Goal: Task Accomplishment & Management: Use online tool/utility

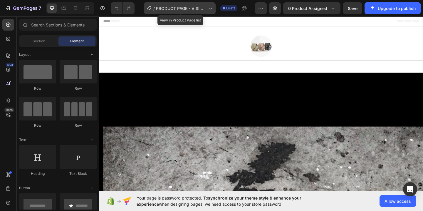
click at [206, 10] on span "PRODUCT PAGE - VISION EARRINGS" at bounding box center [181, 8] width 50 height 6
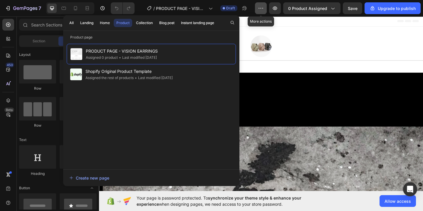
click at [259, 10] on icon "button" at bounding box center [261, 8] width 6 height 6
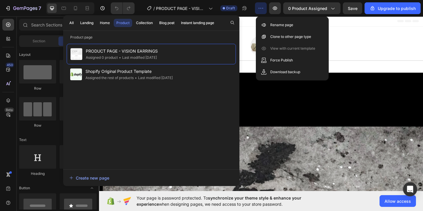
click at [259, 10] on icon "button" at bounding box center [261, 8] width 6 height 6
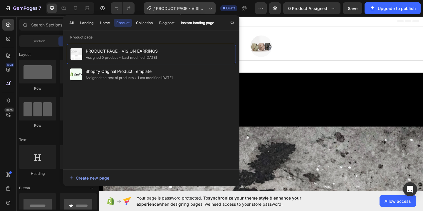
click at [165, 6] on span "PRODUCT PAGE - VISION EARRINGS" at bounding box center [181, 8] width 50 height 6
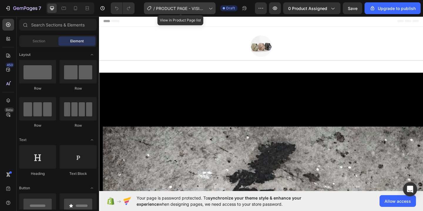
click at [165, 6] on span "PRODUCT PAGE - VISION EARRINGS" at bounding box center [181, 8] width 50 height 6
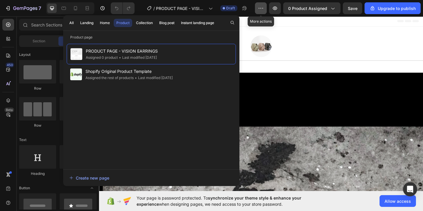
click at [258, 12] on button "button" at bounding box center [261, 8] width 12 height 12
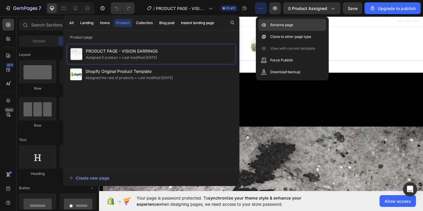
click at [278, 25] on p "Rename page" at bounding box center [281, 25] width 23 height 6
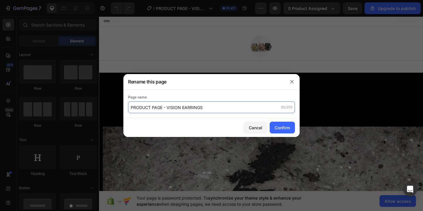
click at [207, 107] on input "PRODUCT PAGE - VISION EARRINGS" at bounding box center [211, 107] width 167 height 12
drag, startPoint x: 204, startPoint y: 108, endPoint x: 167, endPoint y: 107, distance: 36.1
click at [167, 107] on input "PRODUCT PAGE - VISION EARRINGS" at bounding box center [211, 107] width 167 height 12
type input "PRODUCT PAGE - DARKEST HOURS TEE"
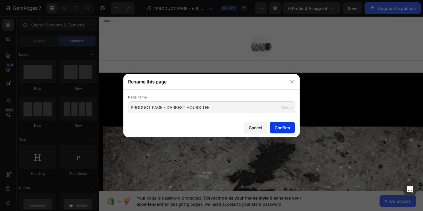
click at [285, 127] on div "Confirm" at bounding box center [282, 128] width 15 height 6
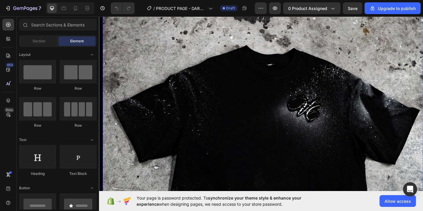
scroll to position [197, 0]
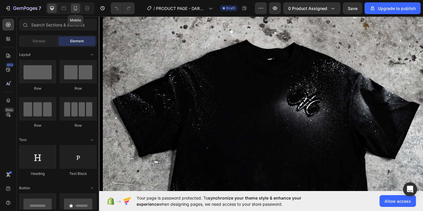
click at [74, 11] on div at bounding box center [75, 8] width 9 height 9
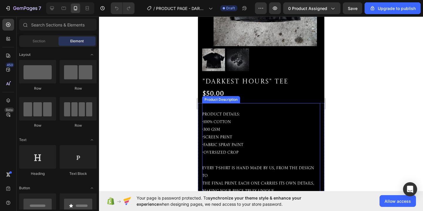
scroll to position [163, 0]
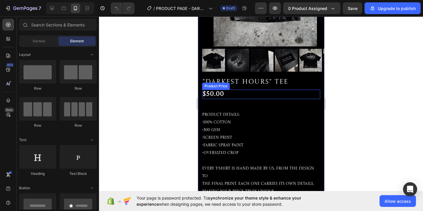
click at [253, 95] on div "$50.00" at bounding box center [261, 94] width 118 height 9
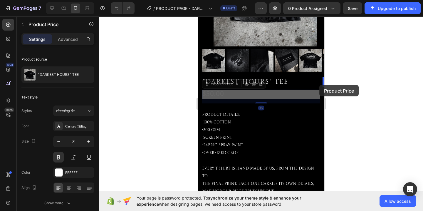
drag, startPoint x: 207, startPoint y: 87, endPoint x: 319, endPoint y: 85, distance: 112.2
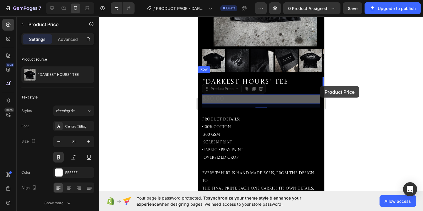
drag, startPoint x: 208, startPoint y: 90, endPoint x: 320, endPoint y: 86, distance: 112.0
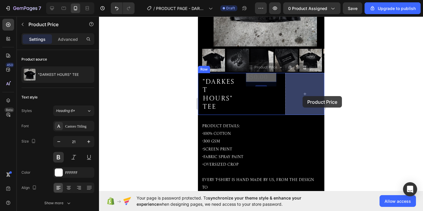
drag, startPoint x: 251, startPoint y: 68, endPoint x: 293, endPoint y: 90, distance: 47.2
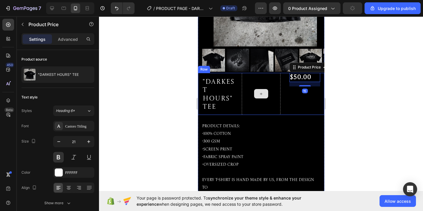
click at [263, 80] on div at bounding box center [260, 94] width 39 height 42
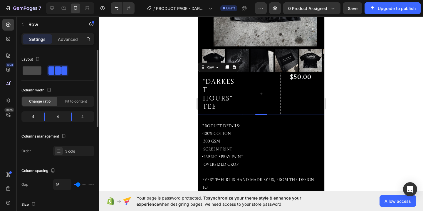
click at [33, 71] on span at bounding box center [32, 70] width 19 height 8
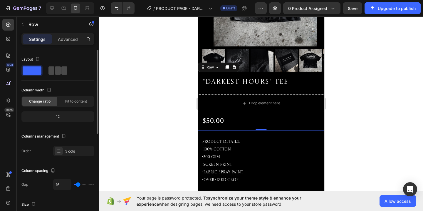
click at [62, 72] on span at bounding box center [64, 70] width 6 height 8
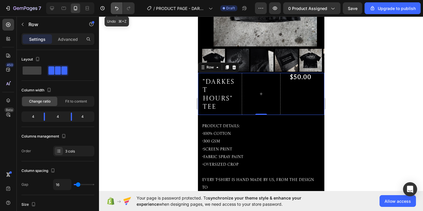
click at [114, 10] on icon "Undo/Redo" at bounding box center [117, 8] width 6 height 6
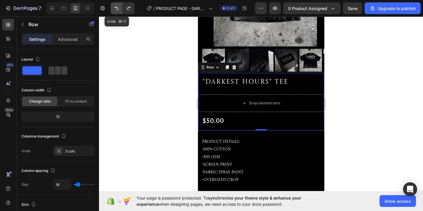
click at [114, 10] on icon "Undo/Redo" at bounding box center [117, 8] width 6 height 6
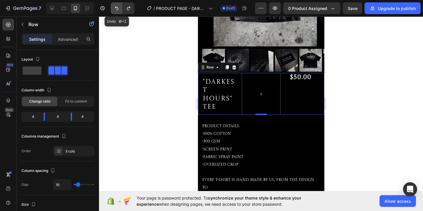
click at [114, 10] on icon "Undo/Redo" at bounding box center [117, 8] width 6 height 6
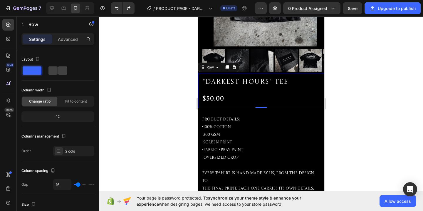
click at [232, 93] on div ""DARKEST HOURS" TEE Product Title $50.00 Product Price Product Price Row 0" at bounding box center [261, 90] width 126 height 35
click at [364, 88] on div at bounding box center [261, 113] width 324 height 194
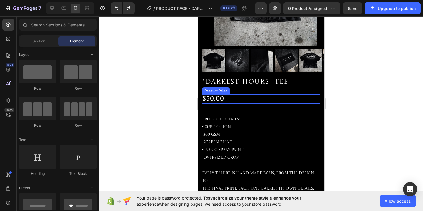
click at [230, 97] on div "$50.00" at bounding box center [261, 98] width 118 height 9
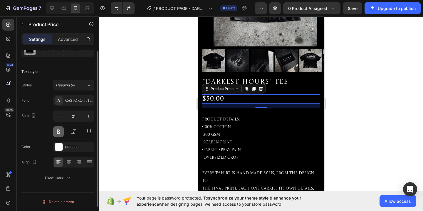
scroll to position [0, 0]
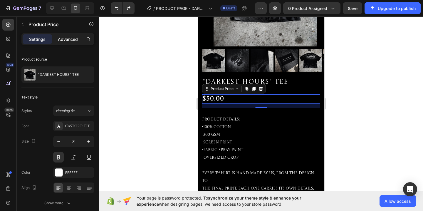
click at [62, 35] on div "Advanced" at bounding box center [67, 38] width 29 height 9
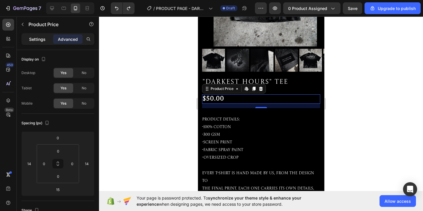
click at [38, 39] on p "Settings" at bounding box center [37, 39] width 16 height 6
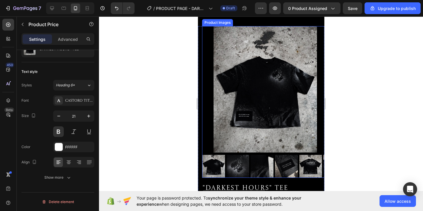
scroll to position [50, 0]
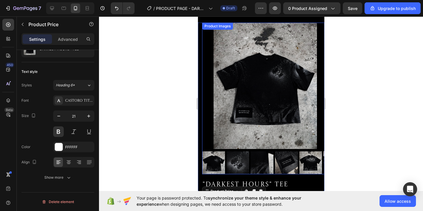
click at [253, 105] on img at bounding box center [265, 86] width 126 height 126
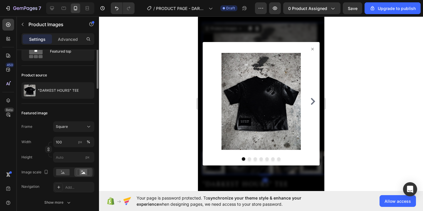
scroll to position [0, 0]
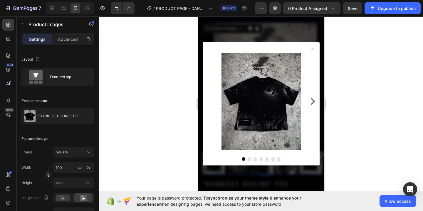
click at [276, 28] on div at bounding box center [261, 103] width 126 height 174
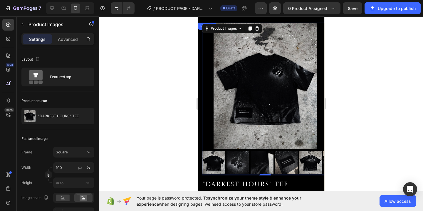
click at [200, 56] on div "Product Images 4 "DARKEST HOURS" TEE Product Title $50.00 Product Price Product…" at bounding box center [261, 117] width 126 height 188
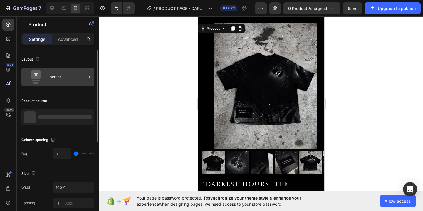
scroll to position [49, 0]
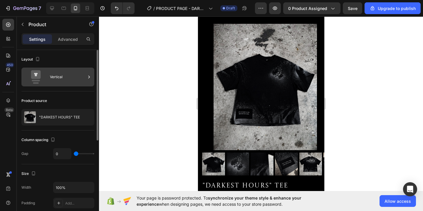
click at [77, 83] on div "Vertical" at bounding box center [68, 77] width 36 height 14
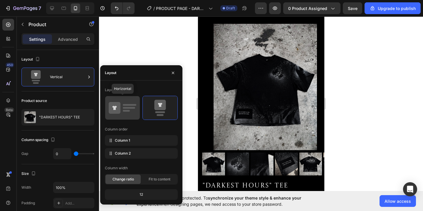
click at [124, 108] on rect at bounding box center [129, 108] width 12 height 2
type input "30"
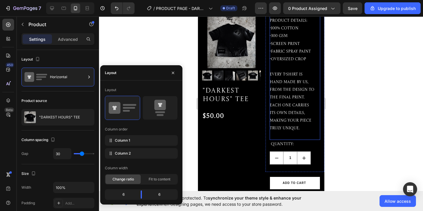
scroll to position [64, 0]
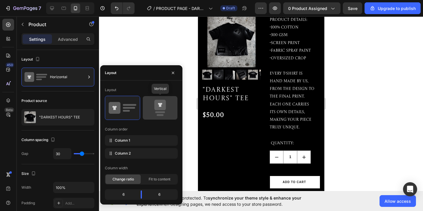
click at [164, 110] on icon at bounding box center [160, 108] width 28 height 16
type input "0"
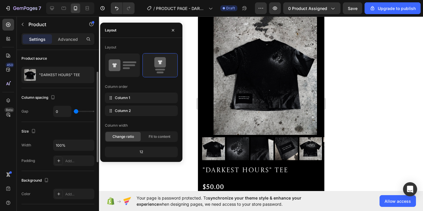
scroll to position [43, 0]
click at [46, 126] on div "Size" at bounding box center [57, 130] width 73 height 9
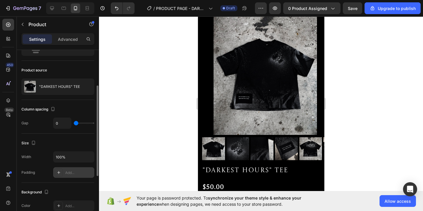
scroll to position [0, 0]
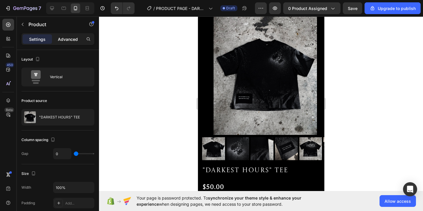
click at [68, 40] on p "Advanced" at bounding box center [68, 39] width 20 height 6
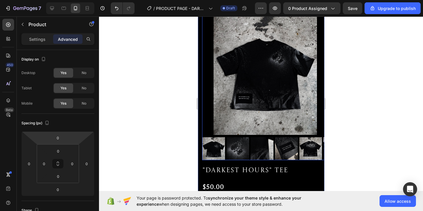
click at [209, 103] on img at bounding box center [265, 72] width 126 height 126
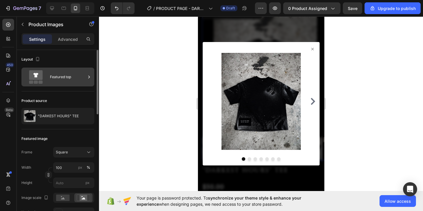
click at [90, 80] on icon at bounding box center [89, 77] width 6 height 6
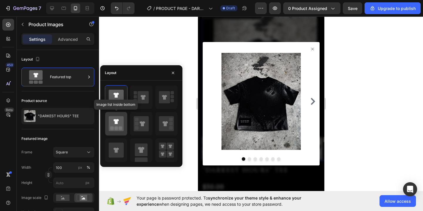
click at [117, 127] on rect at bounding box center [117, 128] width 4 height 4
type input "20"
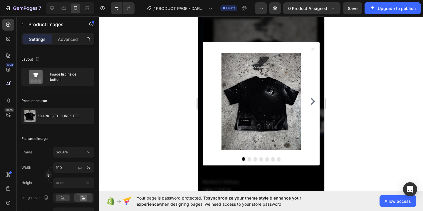
click at [313, 49] on icon at bounding box center [312, 49] width 5 height 5
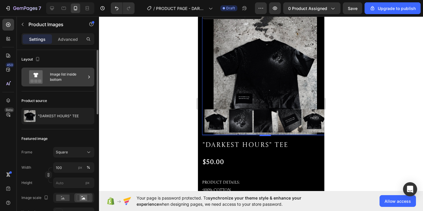
click at [58, 79] on div "Image list inside bottom" at bounding box center [68, 77] width 36 height 14
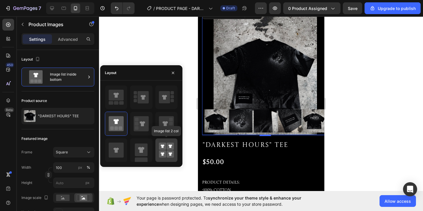
click at [163, 154] on icon at bounding box center [163, 154] width 4 height 4
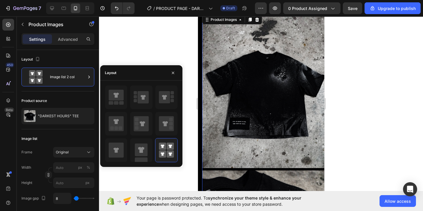
scroll to position [43, 0]
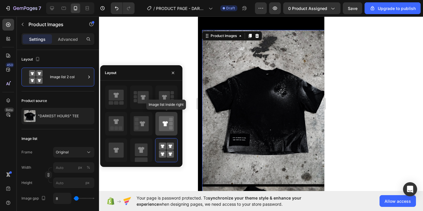
click at [171, 127] on rect at bounding box center [171, 128] width 4 height 4
type input "100"
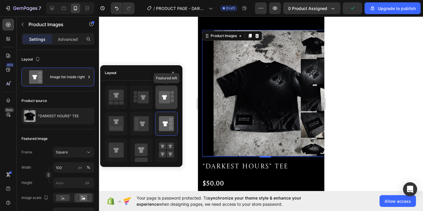
click at [164, 99] on icon at bounding box center [164, 97] width 5 height 5
type input "100"
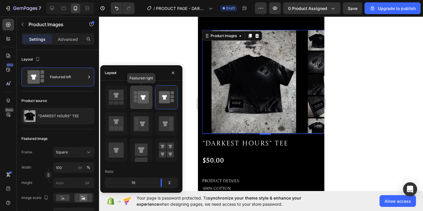
click at [147, 102] on icon at bounding box center [143, 97] width 11 height 12
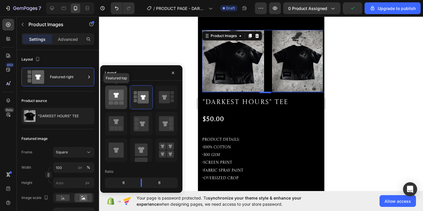
click at [120, 96] on icon at bounding box center [116, 95] width 15 height 11
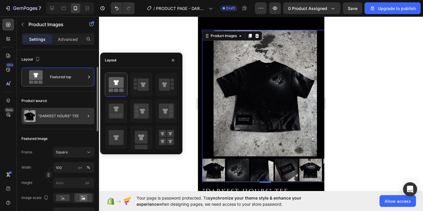
scroll to position [21, 0]
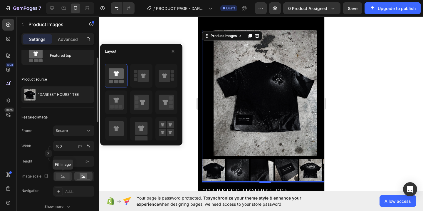
click at [63, 179] on rect at bounding box center [63, 176] width 14 height 6
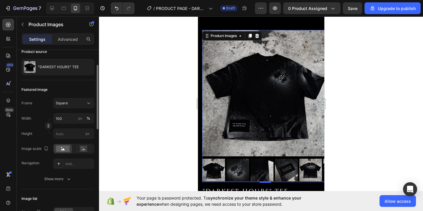
scroll to position [50, 0]
click at [76, 163] on div "Add..." at bounding box center [79, 162] width 28 height 5
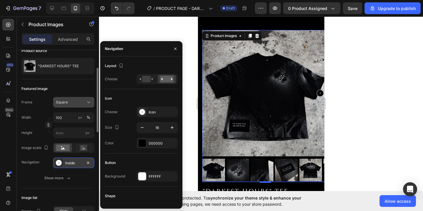
click at [83, 102] on div "Square" at bounding box center [70, 102] width 29 height 5
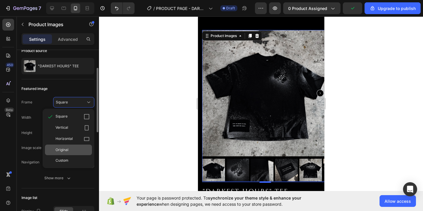
click at [64, 151] on span "Original" at bounding box center [62, 149] width 13 height 5
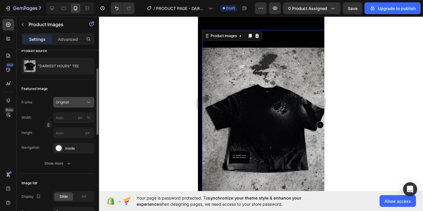
click at [78, 103] on div "Original" at bounding box center [70, 102] width 29 height 5
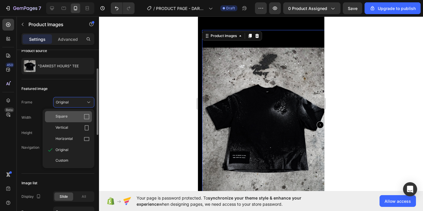
click at [73, 112] on div "Square" at bounding box center [68, 116] width 47 height 11
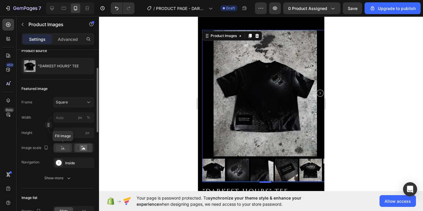
click at [63, 150] on rect at bounding box center [63, 148] width 14 height 6
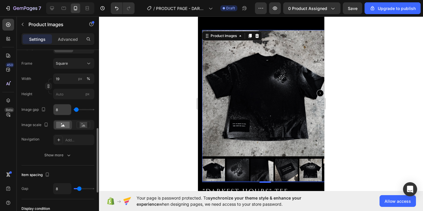
scroll to position [214, 0]
type input "113"
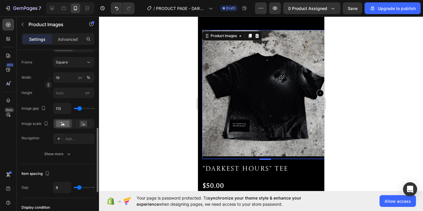
type input "141"
type input "148"
type input "150"
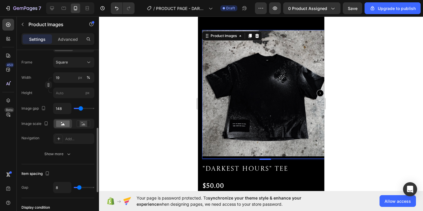
type input "150"
type input "154"
type input "157"
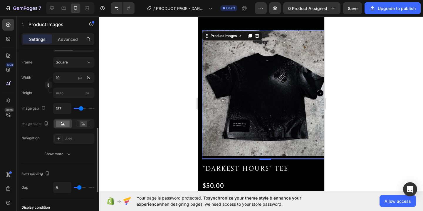
type input "143"
type input "115"
type input "111"
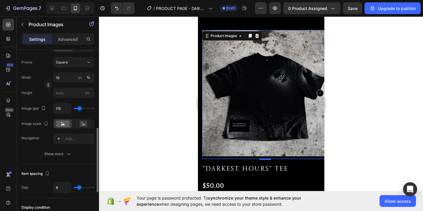
type input "111"
type input "106"
type input "104"
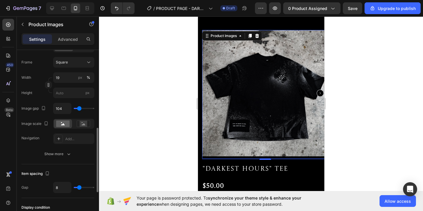
type input "102"
type input "100"
type input "98"
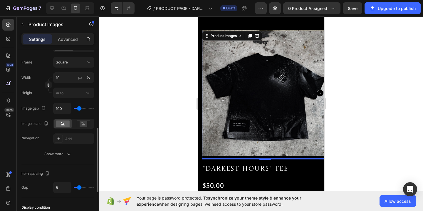
type input "98"
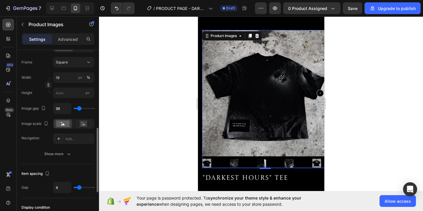
type input "63"
type input "28"
type input "4"
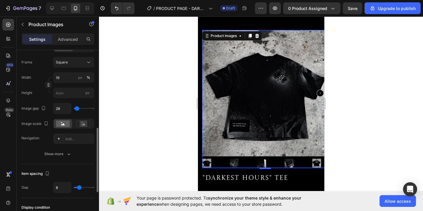
type input "4"
type input "0"
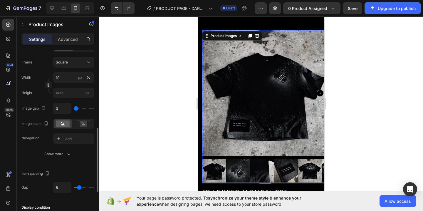
type input "24"
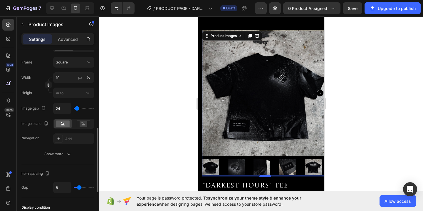
type input "30"
type input "28"
type input "17"
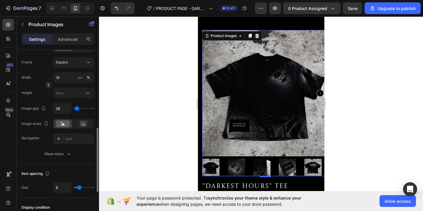
type input "17"
type input "6"
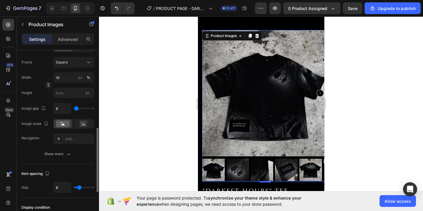
type input "17"
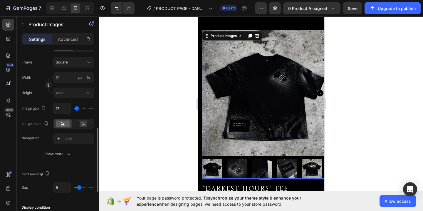
type input "15"
type input "11"
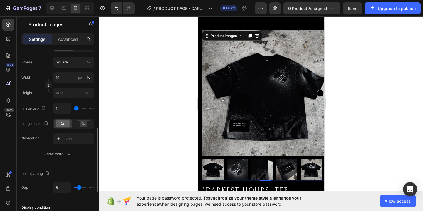
type input "8"
type input "15"
click at [76, 109] on input "range" at bounding box center [84, 108] width 21 height 1
type input "15"
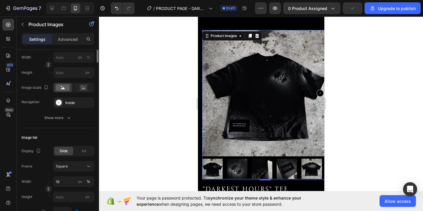
scroll to position [32, 0]
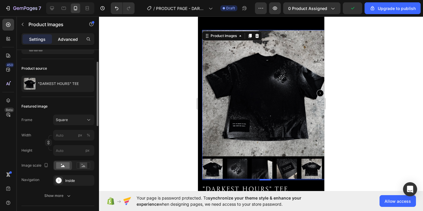
click at [68, 36] on p "Advanced" at bounding box center [68, 39] width 20 height 6
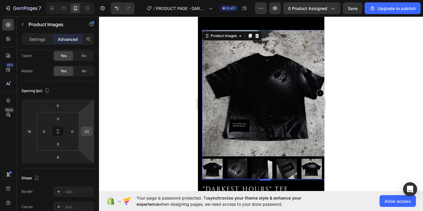
click at [88, 132] on input "23" at bounding box center [86, 131] width 9 height 9
click at [95, 131] on div at bounding box center [96, 102] width 3 height 77
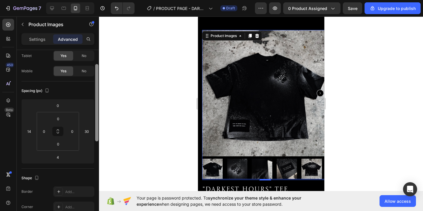
click at [95, 131] on div at bounding box center [96, 102] width 3 height 77
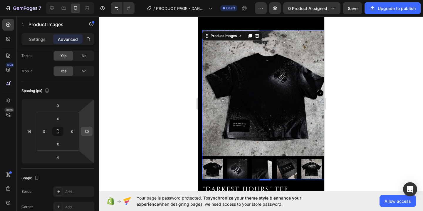
click at [85, 132] on input "30" at bounding box center [86, 131] width 9 height 9
type input "0"
click at [82, 170] on div "Shape Border Add... Corner Add... Shadow Add..." at bounding box center [57, 201] width 73 height 64
click at [253, 107] on img at bounding box center [265, 93] width 126 height 126
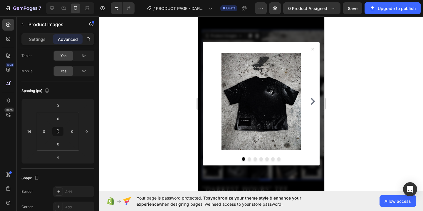
click at [314, 48] on icon at bounding box center [312, 49] width 5 height 5
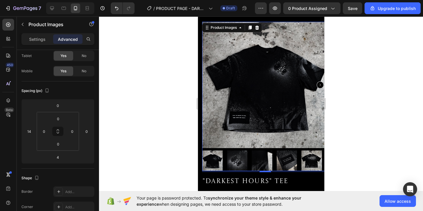
scroll to position [52, 0]
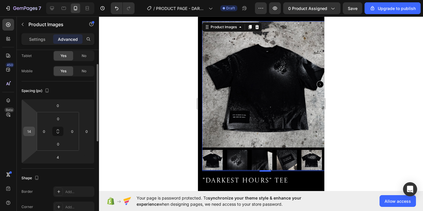
click at [28, 132] on input "14" at bounding box center [29, 131] width 9 height 9
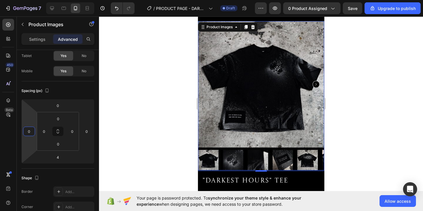
type input "0"
click at [303, 158] on img at bounding box center [307, 160] width 21 height 21
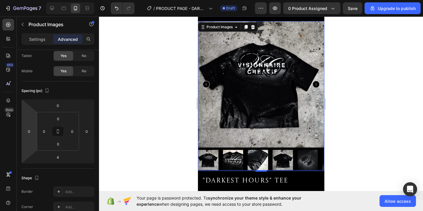
click at [207, 160] on img at bounding box center [208, 160] width 21 height 21
click at [229, 165] on img at bounding box center [233, 160] width 21 height 21
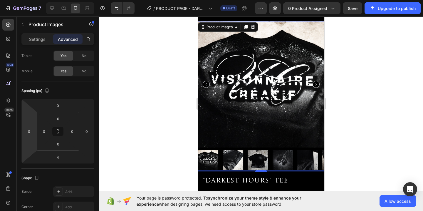
click at [207, 83] on icon "Carousel Back Arrow" at bounding box center [205, 84] width 7 height 7
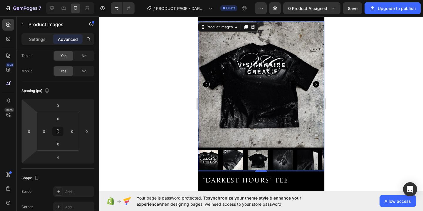
click at [207, 83] on icon "Carousel Back Arrow" at bounding box center [205, 84] width 7 height 7
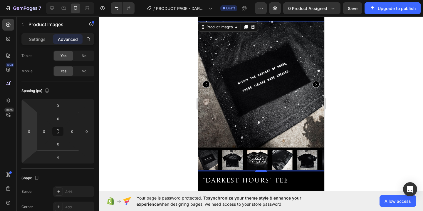
click at [207, 83] on icon "Carousel Back Arrow" at bounding box center [205, 84] width 7 height 7
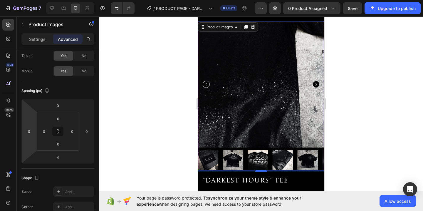
click at [207, 83] on icon "Carousel Back Arrow" at bounding box center [205, 84] width 7 height 7
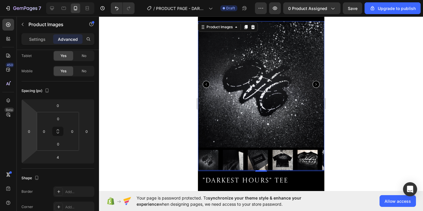
click at [207, 83] on icon "Carousel Back Arrow" at bounding box center [205, 84] width 7 height 7
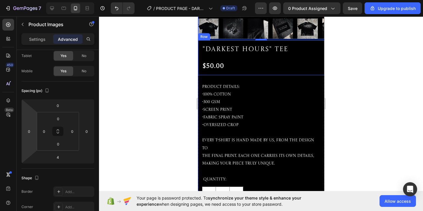
scroll to position [183, 0]
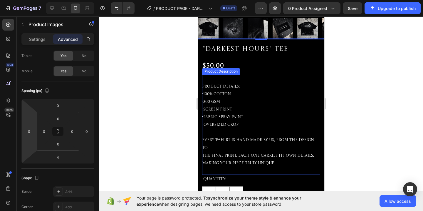
click at [217, 103] on span "-300 GSM" at bounding box center [211, 102] width 18 height 4
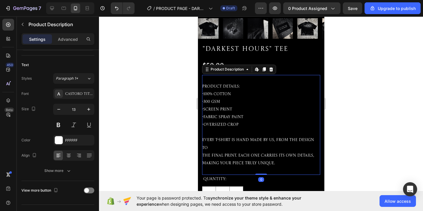
scroll to position [0, 0]
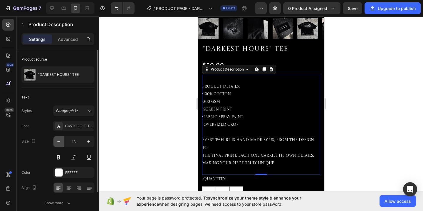
click at [58, 143] on icon "button" at bounding box center [59, 142] width 6 height 6
type input "12"
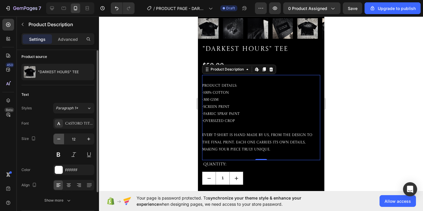
scroll to position [2, 0]
click at [82, 125] on div "Castoro Titling" at bounding box center [79, 124] width 28 height 5
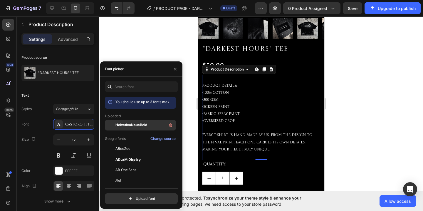
click at [120, 125] on span "HelveticaNeueBold" at bounding box center [131, 124] width 32 height 5
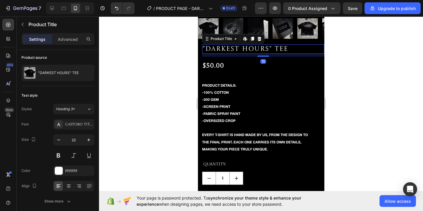
click at [283, 49] on h1 ""DARKEST HOURS" TEE" at bounding box center [263, 49] width 122 height 10
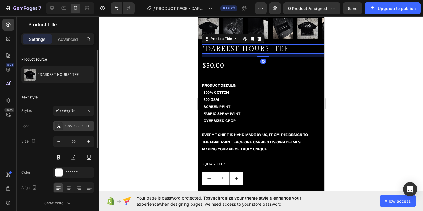
click at [73, 124] on div "Castoro Titling" at bounding box center [79, 126] width 28 height 5
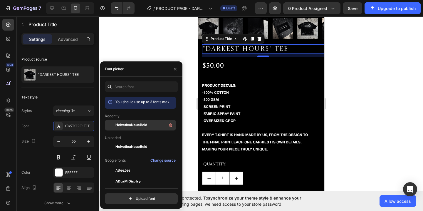
click at [138, 126] on span "HelveticaNeueBold" at bounding box center [131, 124] width 32 height 5
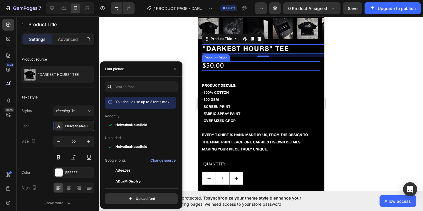
click at [211, 65] on div "$50.00" at bounding box center [261, 65] width 118 height 9
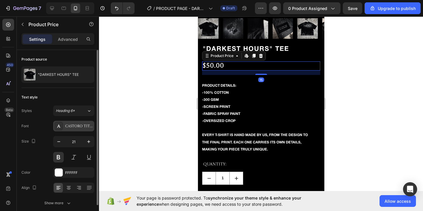
click at [83, 127] on div "Castoro Titling" at bounding box center [79, 126] width 28 height 5
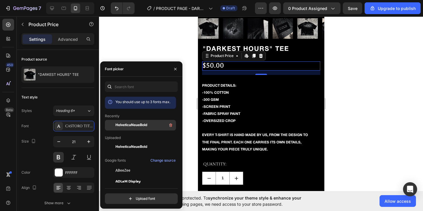
click at [127, 125] on span "HelveticaNeueBold" at bounding box center [131, 124] width 32 height 5
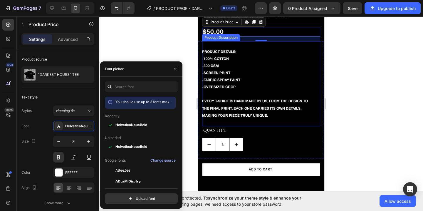
scroll to position [219, 0]
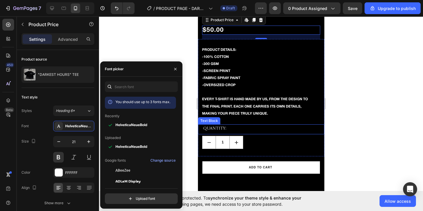
click at [209, 127] on p "QUANTITY:" at bounding box center [263, 128] width 120 height 7
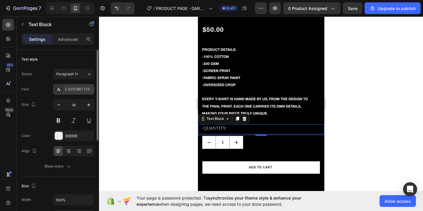
click at [79, 93] on div "Castoro Titling" at bounding box center [73, 89] width 41 height 11
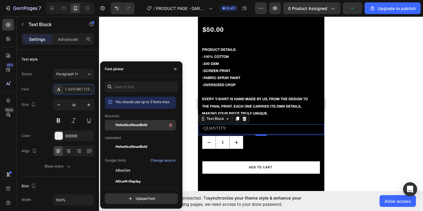
click at [123, 127] on span "HelveticaNeueBold" at bounding box center [131, 124] width 32 height 5
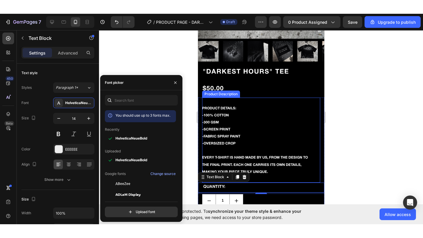
scroll to position [175, 0]
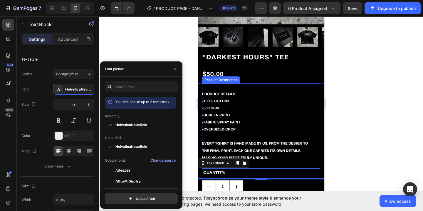
click at [287, 115] on div "PRODUCT DETAILS: -100% COTTON -300 GSM -SCREEN PRINT -FABRIC SPRAY PAINT -OVERS…" at bounding box center [258, 125] width 112 height 85
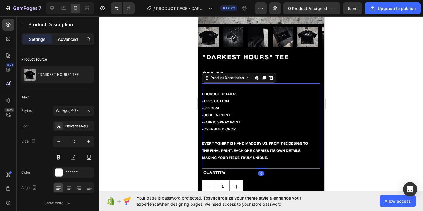
click at [67, 38] on p "Advanced" at bounding box center [68, 39] width 20 height 6
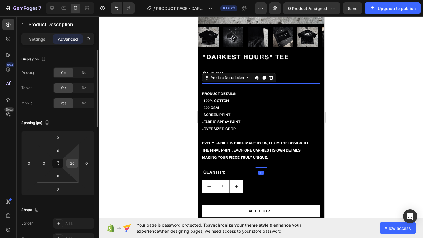
click at [74, 165] on input "20" at bounding box center [72, 163] width 9 height 9
type input "0"
click at [0, 0] on div "Spacing (px) 0 0 0 0 0 0 0 0" at bounding box center [0, 0] width 0 height 0
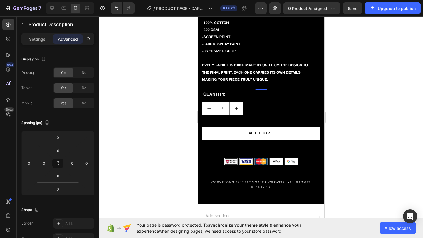
scroll to position [254, 0]
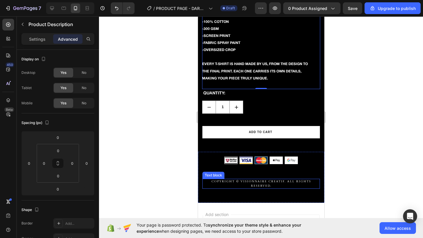
click at [261, 188] on p "Copyright © visionnaire creatif. All Rights Reserved." at bounding box center [261, 184] width 116 height 9
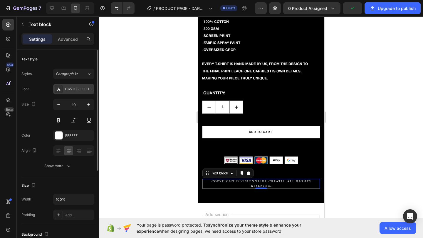
click at [73, 86] on div "Castoro Titling" at bounding box center [73, 89] width 41 height 11
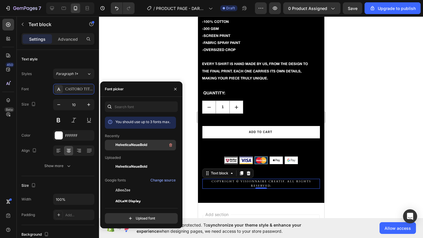
click at [120, 143] on span "HelveticaNeueBold" at bounding box center [131, 145] width 32 height 5
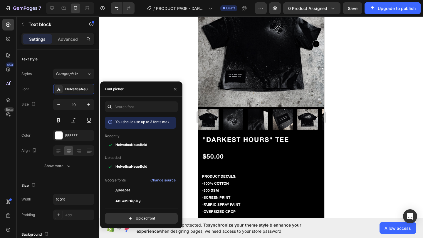
scroll to position [93, 0]
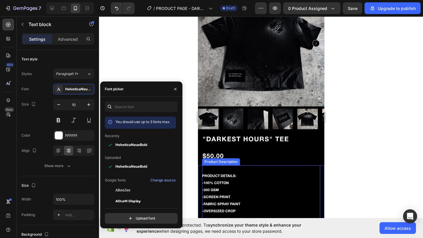
click at [218, 183] on span "-100% COTTON" at bounding box center [215, 183] width 27 height 3
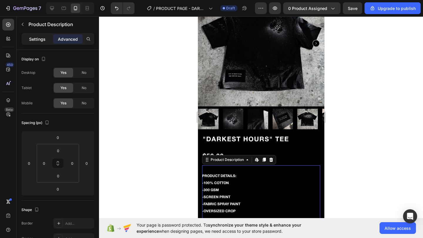
click at [38, 39] on p "Settings" at bounding box center [37, 39] width 16 height 6
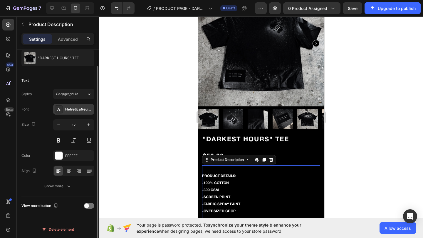
scroll to position [17, 0]
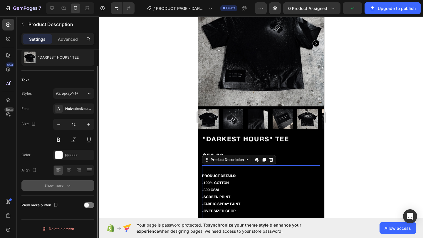
click at [58, 188] on div "Show more" at bounding box center [57, 186] width 27 height 6
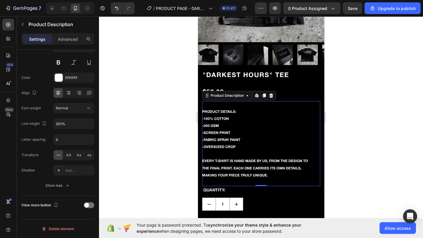
scroll to position [170, 0]
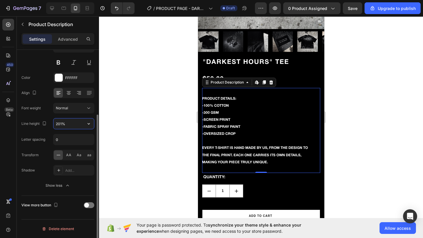
click at [65, 125] on input "201%" at bounding box center [73, 124] width 41 height 11
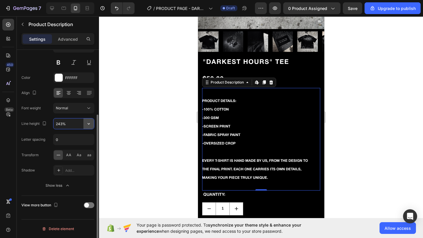
type input "244%"
click at [63, 141] on input "0" at bounding box center [73, 140] width 41 height 11
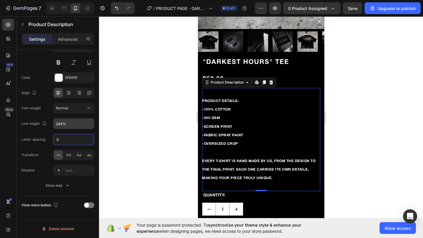
type input "0.5"
click at [137, 151] on div at bounding box center [261, 127] width 324 height 222
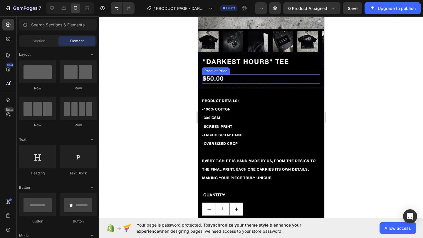
click at [228, 80] on div "$50.00" at bounding box center [261, 79] width 118 height 9
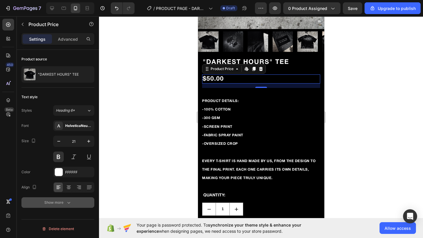
click at [66, 208] on button "Show more" at bounding box center [57, 203] width 73 height 11
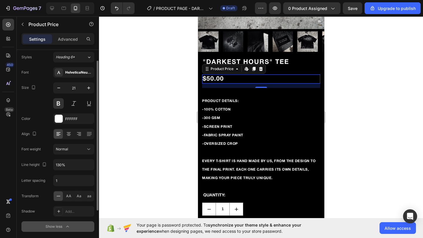
scroll to position [57, 0]
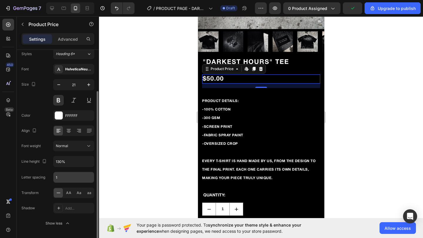
click at [68, 178] on input "1" at bounding box center [73, 177] width 41 height 11
type input "2"
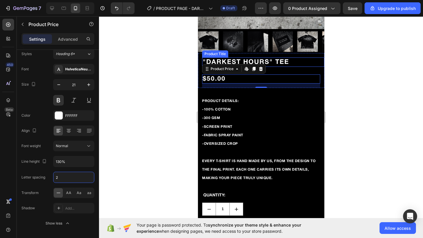
click at [279, 62] on h1 ""DARKEST HOURS" TEE" at bounding box center [263, 63] width 122 height 10
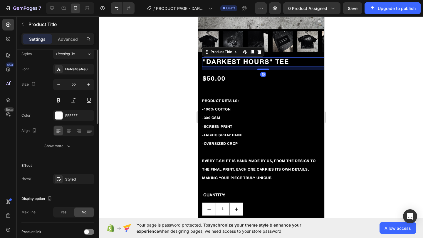
scroll to position [0, 0]
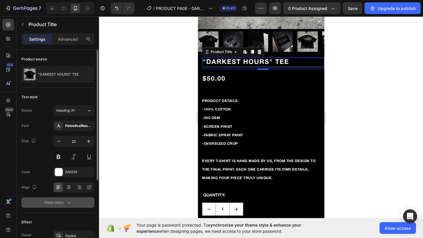
click at [72, 205] on button "Show more" at bounding box center [57, 203] width 73 height 11
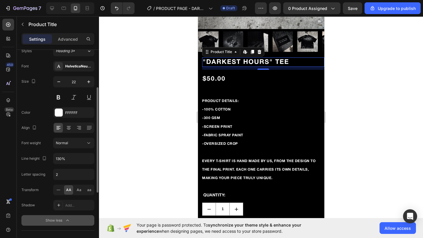
scroll to position [64, 0]
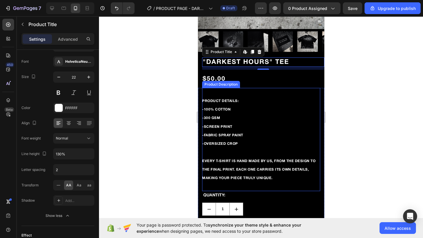
click at [266, 93] on div "PRODUCT DETAILS: -100% COTTON -300 GSM -SCREEN PRINT -FABRIC SPRAY PAINT -OVERS…" at bounding box center [261, 139] width 118 height 103
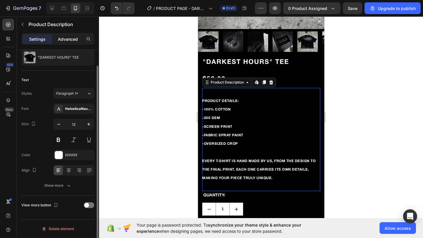
scroll to position [0, 0]
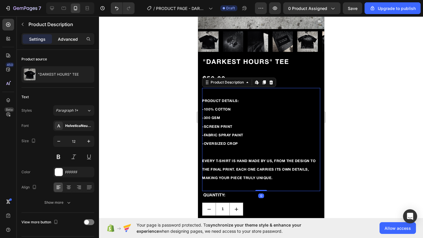
click at [66, 38] on p "Advanced" at bounding box center [68, 39] width 20 height 6
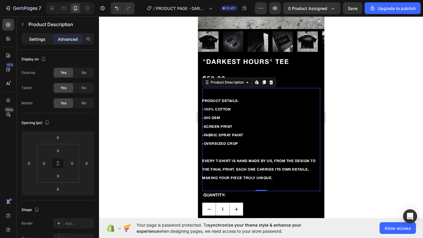
click at [37, 38] on p "Settings" at bounding box center [37, 39] width 16 height 6
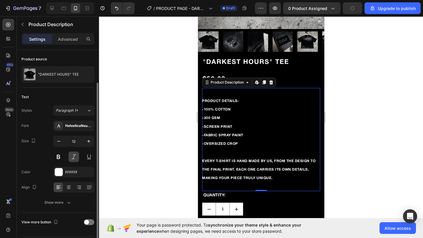
scroll to position [17, 0]
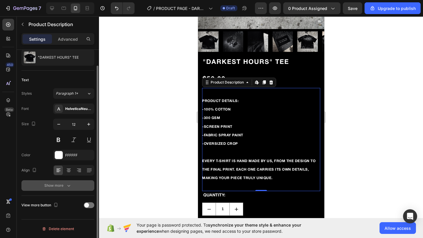
click at [58, 186] on div "Show more" at bounding box center [57, 186] width 27 height 6
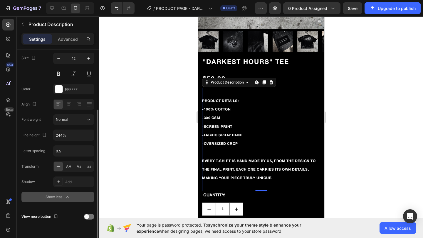
scroll to position [86, 0]
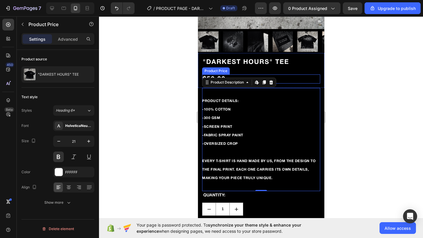
click at [299, 79] on div "$50.00" at bounding box center [261, 79] width 118 height 9
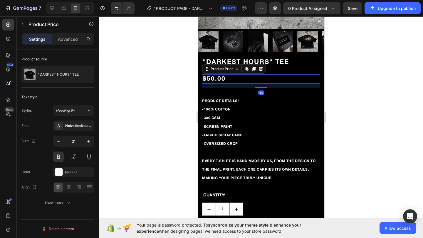
scroll to position [0, 0]
click at [309, 87] on div "15" at bounding box center [261, 86] width 118 height 4
click at [68, 39] on p "Advanced" at bounding box center [68, 39] width 20 height 6
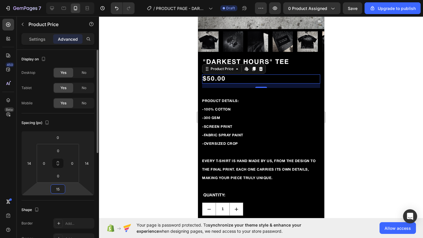
click at [58, 191] on input "15" at bounding box center [58, 189] width 12 height 9
type input "0"
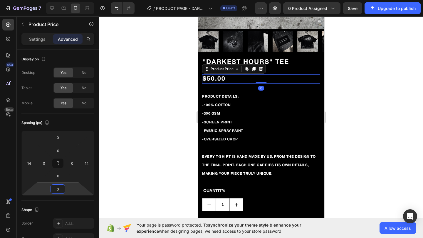
click at [155, 152] on div at bounding box center [261, 127] width 324 height 222
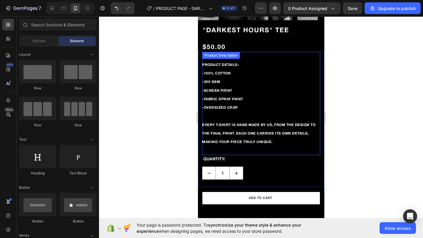
scroll to position [201, 0]
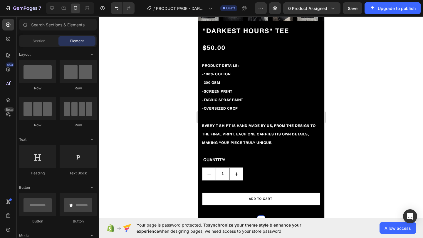
click at [169, 183] on div at bounding box center [261, 127] width 324 height 222
click at [40, 40] on span "Section" at bounding box center [39, 40] width 13 height 5
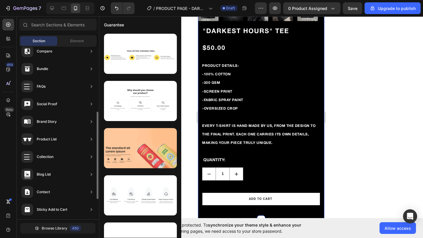
scroll to position [168, 0]
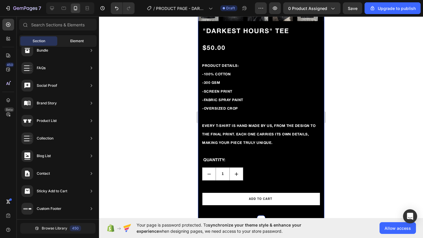
click at [74, 43] on span "Element" at bounding box center [77, 40] width 14 height 5
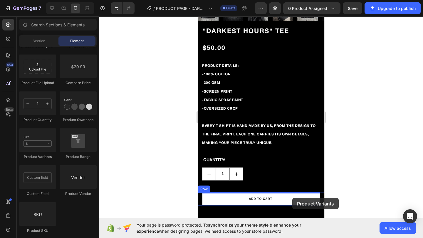
scroll to position [214, 0]
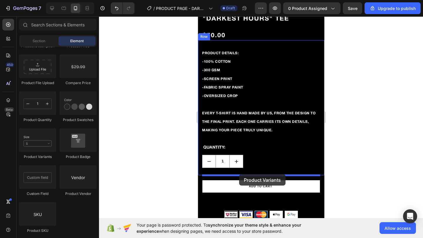
drag, startPoint x: 240, startPoint y: 163, endPoint x: 239, endPoint y: 174, distance: 11.8
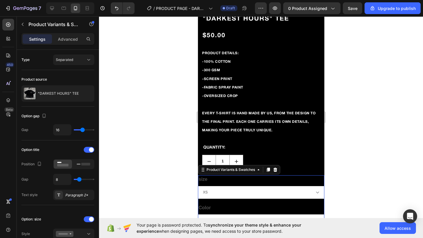
click at [318, 194] on select "XS S M L XL" at bounding box center [261, 192] width 126 height 13
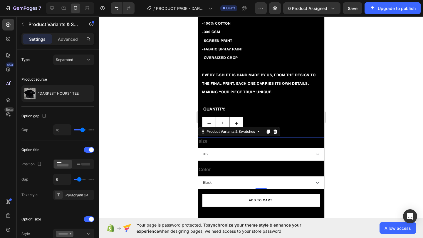
scroll to position [253, 0]
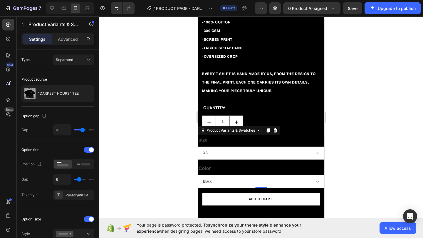
click at [262, 184] on select "Black" at bounding box center [261, 181] width 126 height 13
click at [241, 132] on div "Product Variants & Swatches" at bounding box center [230, 130] width 51 height 5
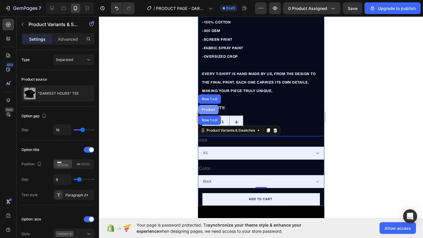
click at [204, 108] on div "Product" at bounding box center [208, 110] width 16 height 4
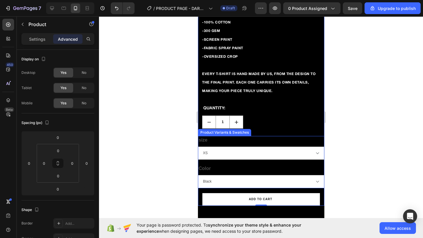
click at [227, 146] on div "size XS S M L XL" at bounding box center [261, 148] width 126 height 24
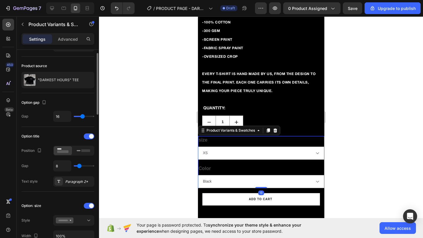
scroll to position [0, 0]
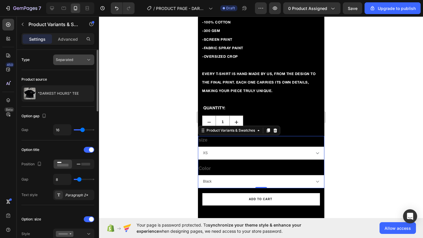
click at [72, 61] on span "Separated" at bounding box center [64, 60] width 17 height 4
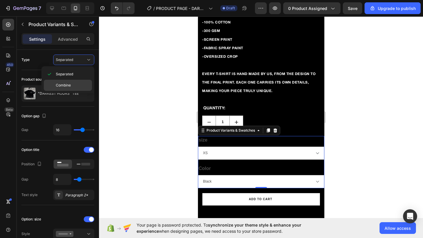
click at [64, 85] on span "Combine" at bounding box center [63, 85] width 15 height 5
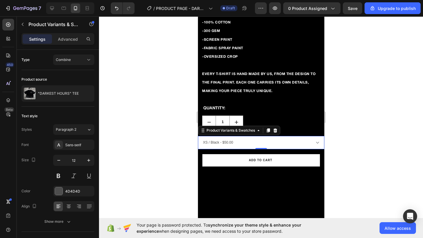
click at [313, 145] on select "XS / Black - $50.00 S / Black - $50.00 M / Black - $50.00 L / Black - $50.00 XL…" at bounding box center [261, 142] width 126 height 13
click at [73, 63] on button "Combine" at bounding box center [73, 60] width 41 height 11
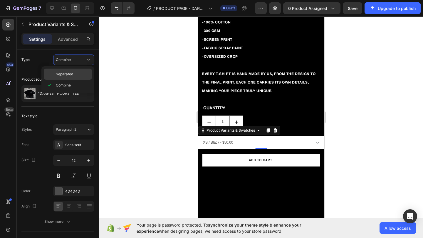
click at [72, 73] on span "Separated" at bounding box center [64, 74] width 17 height 5
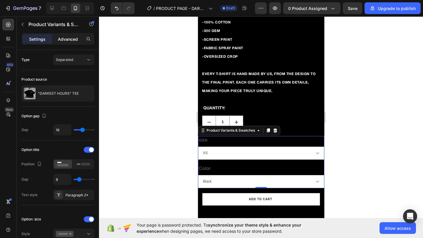
click at [68, 41] on p "Advanced" at bounding box center [68, 39] width 20 height 6
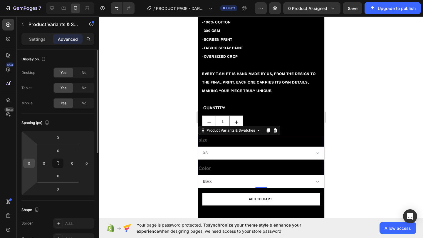
click at [31, 167] on input "0" at bounding box center [29, 163] width 9 height 9
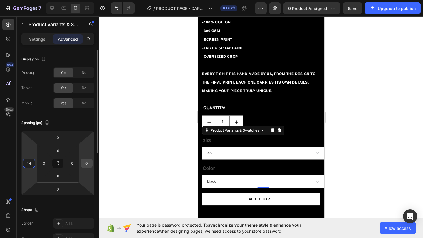
type input "14"
click at [89, 164] on input "0" at bounding box center [86, 163] width 9 height 9
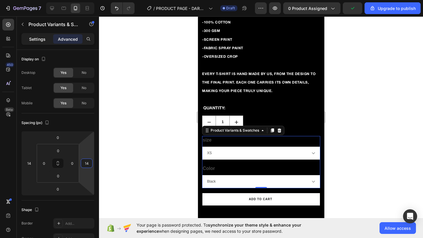
type input "14"
click at [39, 39] on p "Settings" at bounding box center [37, 39] width 16 height 6
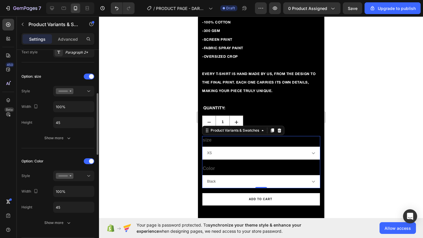
scroll to position [144, 0]
click at [73, 92] on icon at bounding box center [65, 91] width 18 height 6
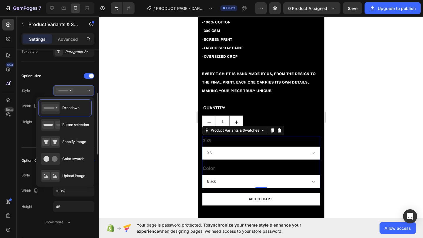
click at [73, 92] on icon at bounding box center [65, 91] width 18 height 6
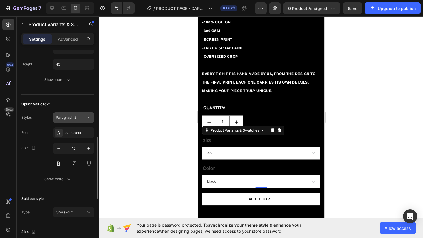
scroll to position [287, 0]
click at [77, 132] on div "Sans-serif" at bounding box center [79, 132] width 28 height 5
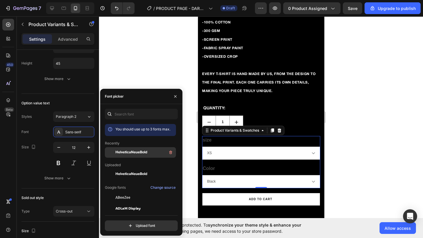
click at [145, 155] on span "HelveticaNeueBold" at bounding box center [131, 152] width 32 height 5
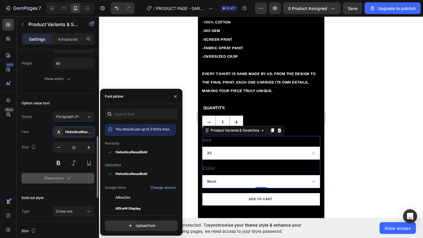
click at [58, 177] on div "Show more" at bounding box center [57, 179] width 27 height 6
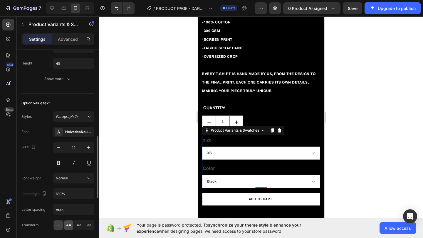
click at [68, 211] on span "AA" at bounding box center [68, 225] width 5 height 5
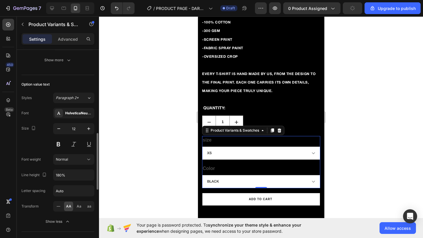
scroll to position [306, 0]
click at [65, 192] on input "Auto" at bounding box center [73, 191] width 41 height 11
type input "0.5"
click at [31, 147] on div "Size 12" at bounding box center [57, 136] width 73 height 26
click at [60, 128] on icon "button" at bounding box center [58, 128] width 3 height 1
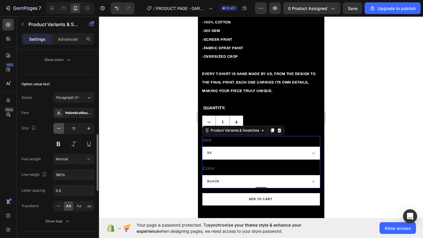
click at [60, 128] on icon "button" at bounding box center [58, 128] width 3 height 1
click at [90, 132] on button "button" at bounding box center [88, 128] width 11 height 11
type input "12"
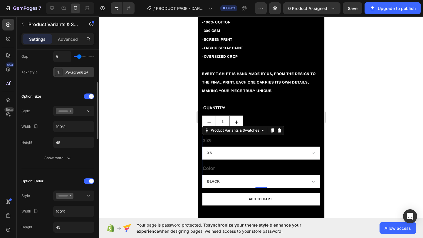
scroll to position [124, 0]
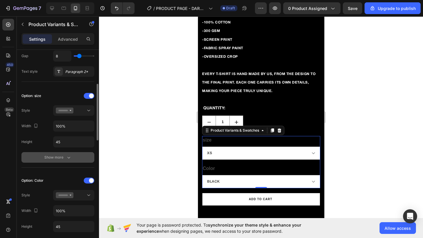
click at [58, 155] on div "Show more" at bounding box center [57, 158] width 27 height 6
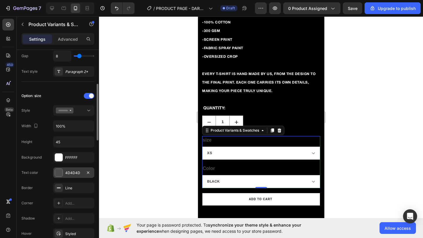
click at [58, 172] on div at bounding box center [59, 173] width 8 height 8
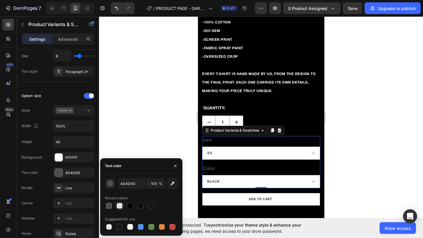
click at [120, 207] on div at bounding box center [120, 206] width 6 height 6
click at [131, 206] on div at bounding box center [130, 206] width 6 height 6
type input "000000"
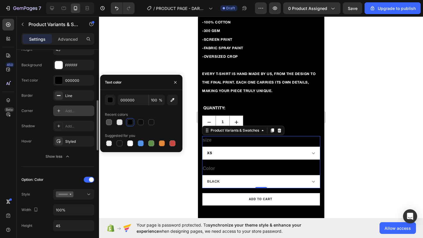
scroll to position [216, 0]
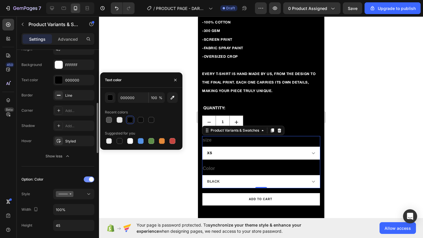
click at [88, 181] on div at bounding box center [89, 180] width 11 height 6
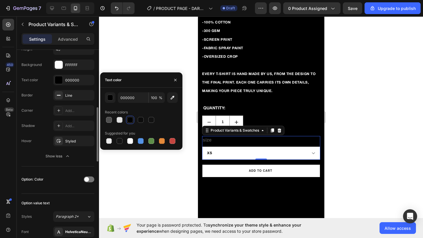
click at [58, 175] on div "Option: Color" at bounding box center [57, 179] width 73 height 19
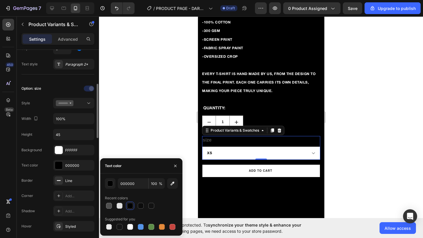
scroll to position [130, 0]
click at [212, 141] on div "size XS S M L XL" at bounding box center [261, 148] width 118 height 24
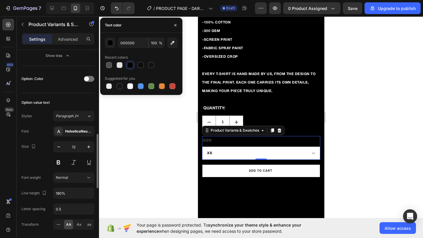
scroll to position [317, 0]
click at [64, 98] on div "Option value text Styles Paragraph 2* Font HelveticaNeueBold Size 12 Font weigh…" at bounding box center [57, 171] width 73 height 157
click at [175, 24] on icon "button" at bounding box center [175, 25] width 5 height 5
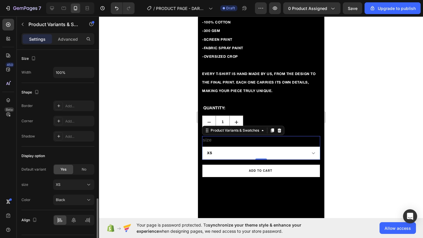
scroll to position [567, 0]
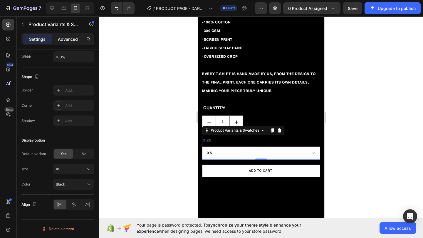
click at [61, 41] on p "Advanced" at bounding box center [68, 39] width 20 height 6
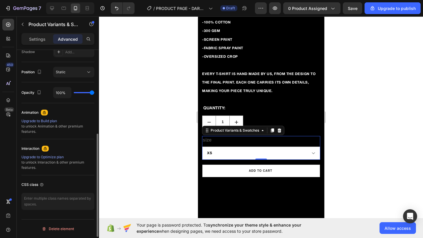
scroll to position [0, 0]
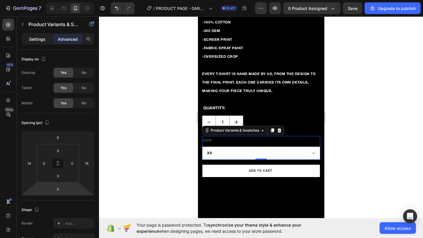
click at [33, 40] on p "Settings" at bounding box center [37, 39] width 16 height 6
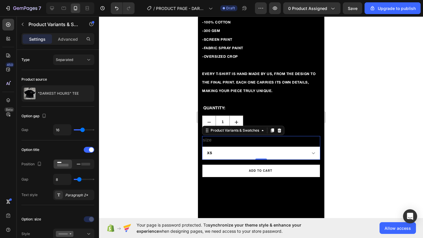
click at [148, 170] on div at bounding box center [261, 127] width 324 height 222
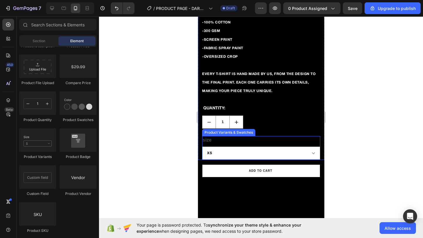
click at [225, 140] on div "size XS S M L XL" at bounding box center [261, 148] width 118 height 24
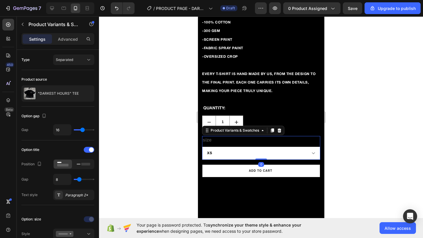
click at [229, 157] on select "XS S M L XL" at bounding box center [261, 153] width 118 height 13
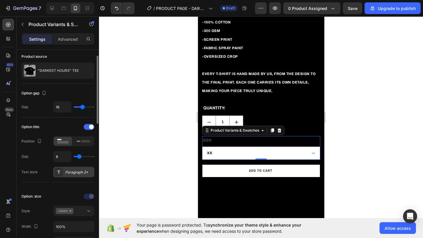
scroll to position [22, 0]
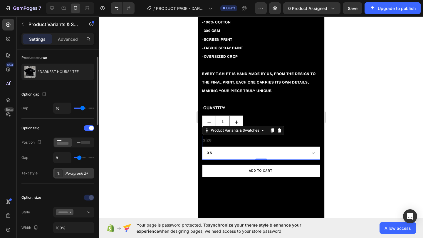
click at [74, 175] on div "Paragraph 2*" at bounding box center [79, 173] width 28 height 5
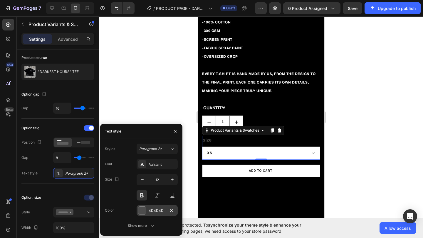
click at [142, 211] on div at bounding box center [142, 211] width 8 height 8
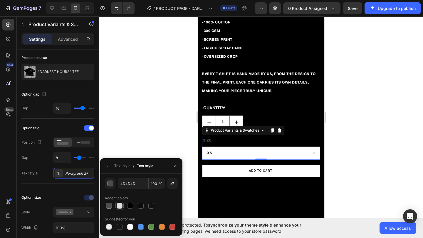
click at [118, 204] on div at bounding box center [120, 206] width 6 height 6
type input "E2E2E2"
click at [109, 166] on icon "button" at bounding box center [107, 166] width 5 height 5
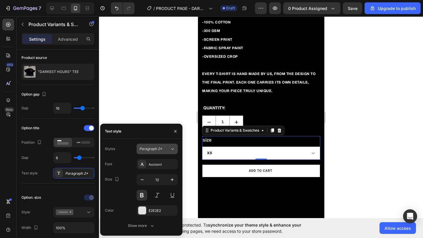
click at [159, 149] on span "Paragraph 2*" at bounding box center [150, 149] width 23 height 5
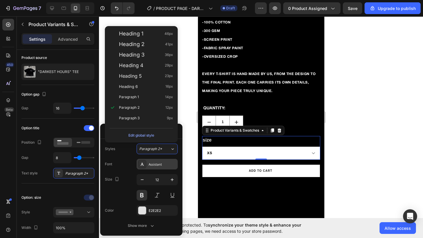
click at [155, 163] on div "Assistant" at bounding box center [163, 164] width 28 height 5
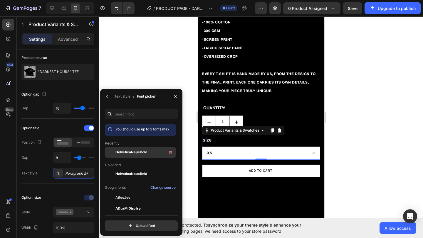
click at [132, 152] on span "HelveticaNeueBold" at bounding box center [131, 152] width 32 height 5
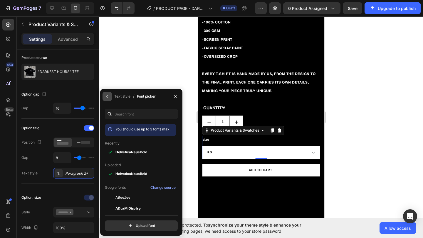
click at [110, 98] on button "button" at bounding box center [107, 96] width 9 height 9
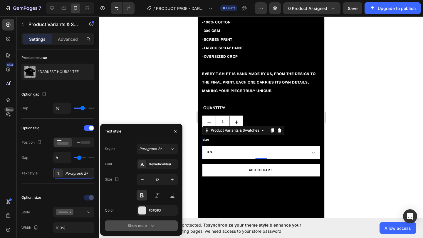
click at [145, 211] on div "Show more" at bounding box center [141, 226] width 27 height 6
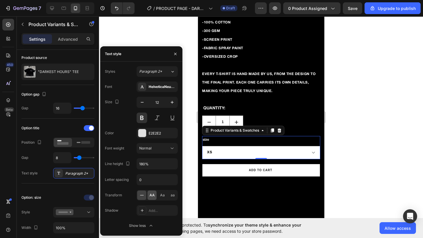
click at [148, 196] on div "AA" at bounding box center [151, 195] width 9 height 9
click at [164, 151] on div "Normal" at bounding box center [154, 148] width 30 height 5
click at [162, 151] on div "Normal" at bounding box center [154, 148] width 30 height 5
click at [171, 104] on icon "button" at bounding box center [172, 103] width 6 height 6
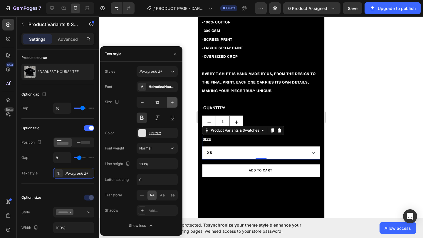
click at [171, 104] on icon "button" at bounding box center [172, 103] width 6 height 6
type input "14"
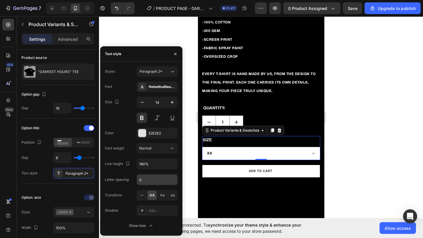
click at [153, 182] on input "0" at bounding box center [157, 180] width 41 height 11
type input ".5"
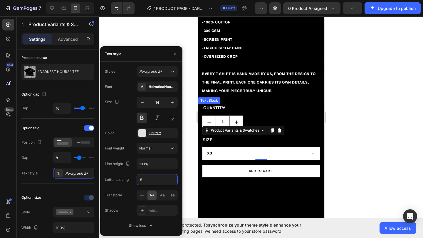
click at [222, 110] on p "QUANTITY:" at bounding box center [263, 108] width 120 height 7
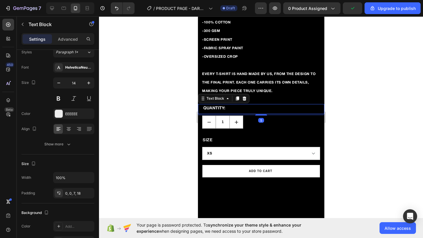
scroll to position [0, 0]
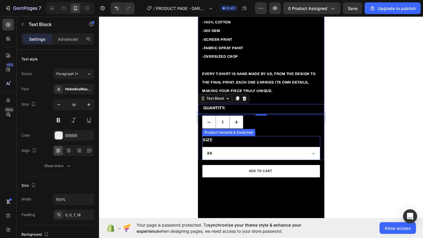
click at [214, 142] on div "size XS S M L XL" at bounding box center [261, 148] width 118 height 24
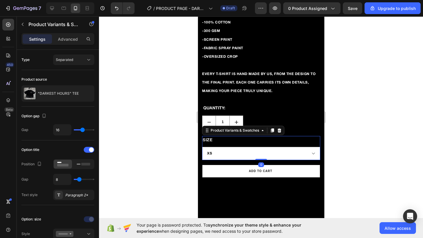
click at [169, 132] on div at bounding box center [261, 127] width 324 height 222
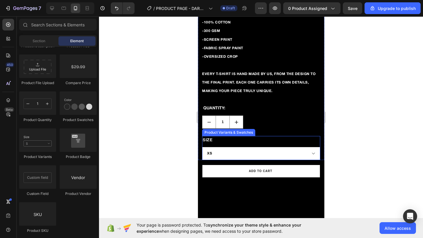
click at [241, 155] on select "XS S M L XL" at bounding box center [261, 153] width 118 height 13
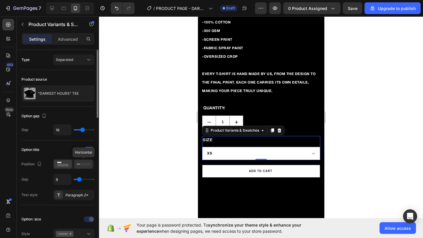
click at [81, 164] on rect at bounding box center [85, 164] width 9 height 3
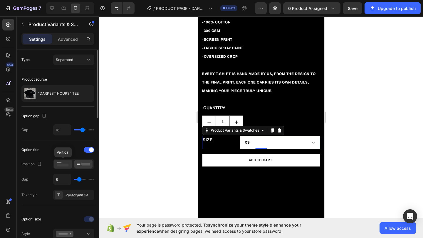
click at [61, 166] on rect at bounding box center [62, 165] width 11 height 3
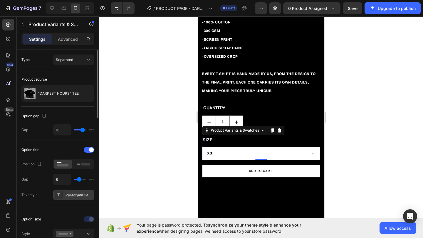
click at [73, 197] on div "Paragraph 2*" at bounding box center [79, 195] width 28 height 5
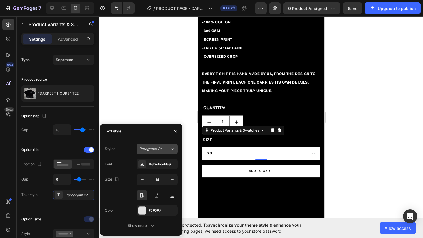
click at [163, 151] on div "Paragraph 2*" at bounding box center [151, 149] width 24 height 5
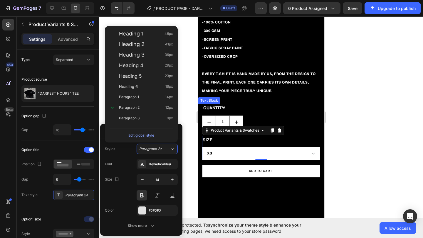
click at [237, 109] on p "QUANTITY:" at bounding box center [263, 108] width 120 height 7
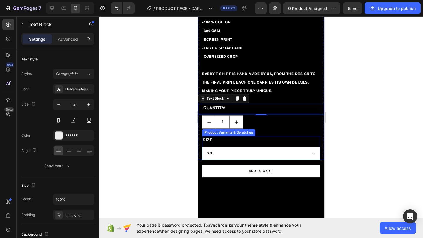
click at [226, 140] on div "size XS S M L XL" at bounding box center [261, 148] width 118 height 24
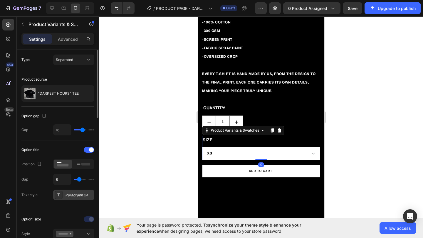
click at [72, 195] on div "Paragraph 2*" at bounding box center [79, 195] width 28 height 5
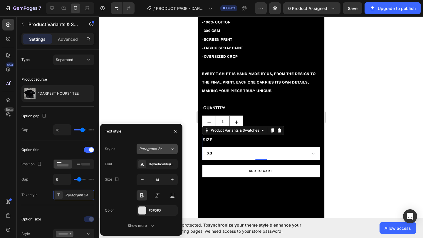
click at [155, 152] on button "Paragraph 2*" at bounding box center [157, 149] width 41 height 11
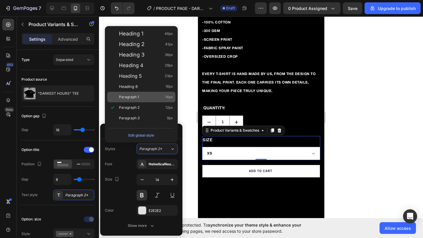
click at [134, 96] on span "Paragraph 1" at bounding box center [129, 97] width 20 height 6
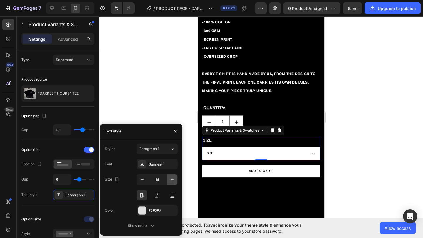
click at [169, 182] on icon "button" at bounding box center [172, 180] width 6 height 6
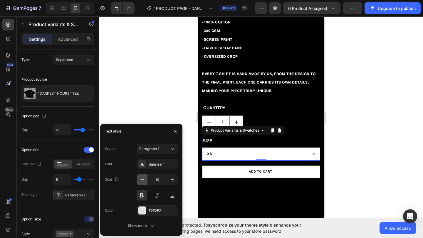
click at [143, 180] on icon "button" at bounding box center [142, 180] width 6 height 6
type input "14"
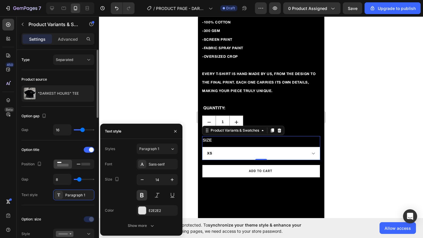
click at [55, 147] on div "Option title" at bounding box center [57, 149] width 73 height 9
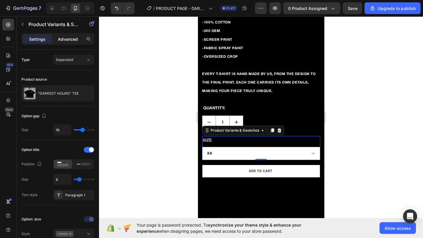
click at [74, 40] on p "Advanced" at bounding box center [68, 39] width 20 height 6
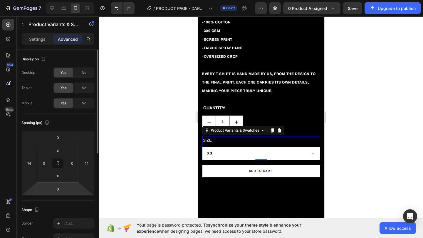
click at [66, 0] on html "7 / PRODUCT PAGE - DARKEST HOURS TEE Draft Preview 0 product assigned Save Upgr…" at bounding box center [211, 0] width 423 height 0
type input "15"
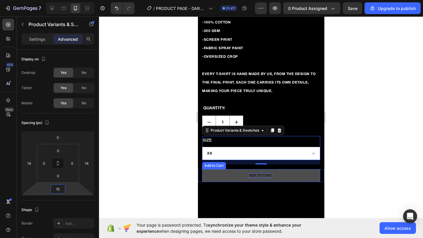
click at [251, 174] on div "ADD TO CART" at bounding box center [259, 175] width 23 height 5
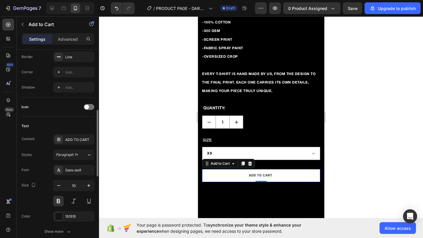
scroll to position [194, 0]
click at [79, 140] on div "ADD TO CART" at bounding box center [79, 139] width 28 height 5
click at [87, 185] on icon "button" at bounding box center [89, 185] width 6 height 6
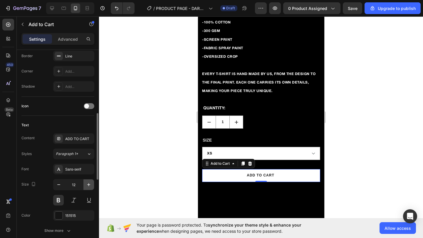
type input "13"
click at [76, 172] on div "Sans-serif" at bounding box center [79, 169] width 28 height 5
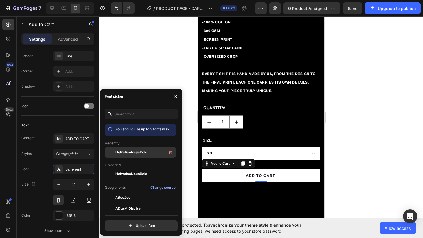
click at [139, 153] on span "HelveticaNeueBold" at bounding box center [131, 152] width 32 height 5
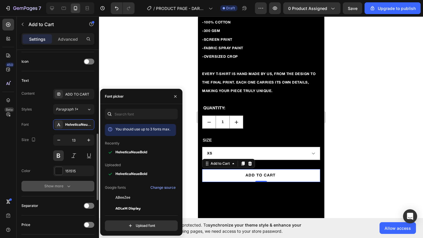
scroll to position [244, 0]
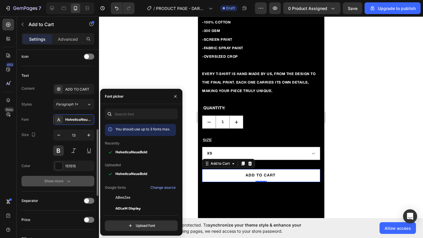
click at [55, 182] on div "Show more" at bounding box center [57, 182] width 27 height 6
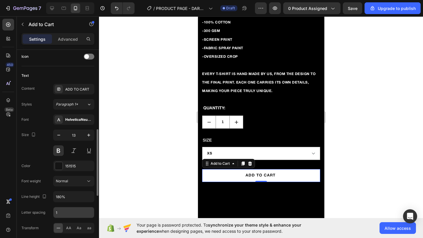
click at [60, 211] on input "1" at bounding box center [73, 213] width 41 height 11
click at [68, 211] on span "AA" at bounding box center [68, 228] width 5 height 5
type input "0.5"
click at [30, 152] on div "Size 13" at bounding box center [57, 143] width 73 height 26
click at [74, 135] on input "13" at bounding box center [73, 135] width 19 height 11
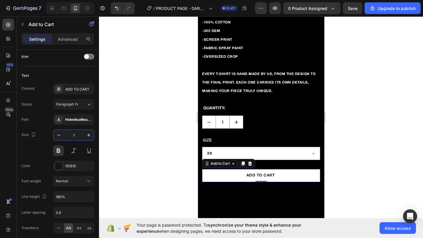
type input "11"
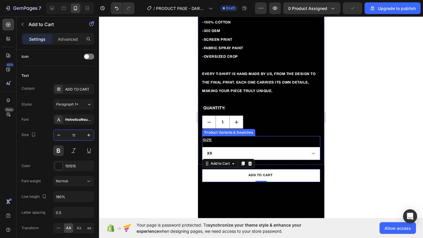
click at [227, 154] on select "XS S M L XL" at bounding box center [261, 153] width 118 height 13
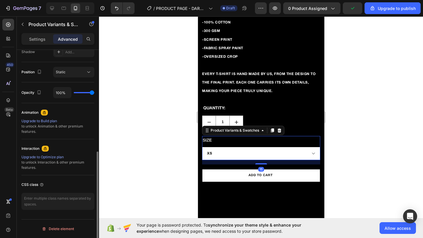
scroll to position [0, 0]
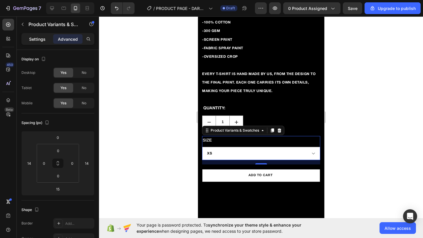
click at [41, 43] on div "Settings" at bounding box center [37, 38] width 29 height 9
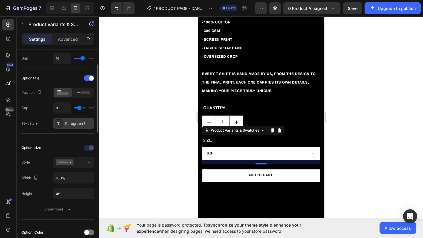
scroll to position [75, 0]
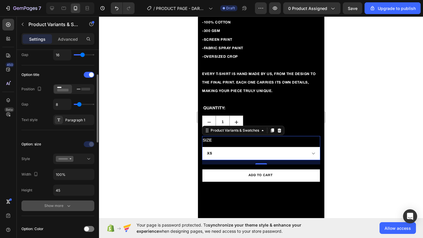
click at [58, 206] on div "Show more" at bounding box center [57, 206] width 27 height 6
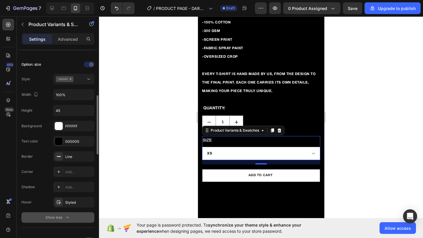
scroll to position [156, 0]
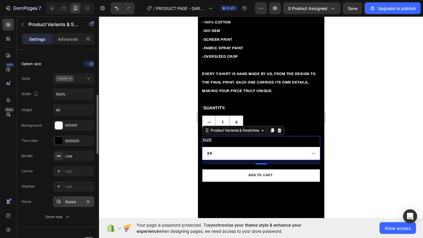
click at [65, 203] on div "Styled" at bounding box center [73, 202] width 17 height 5
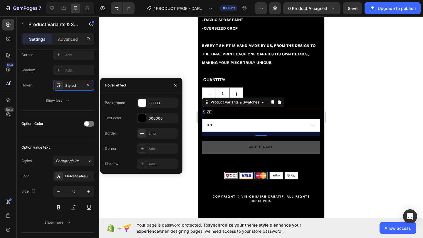
scroll to position [275, 0]
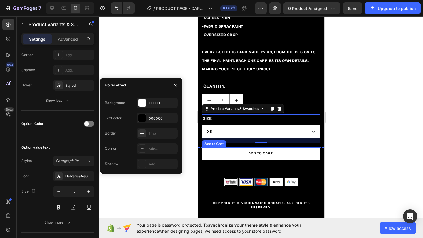
click at [362, 158] on div at bounding box center [261, 127] width 324 height 222
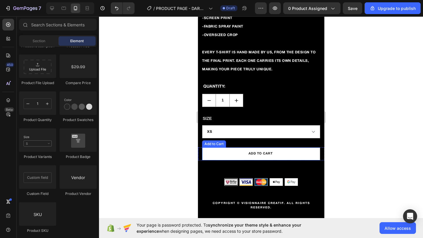
click at [362, 158] on div at bounding box center [261, 127] width 324 height 222
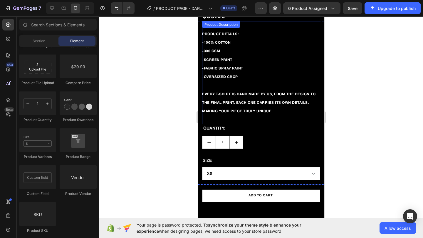
scroll to position [231, 0]
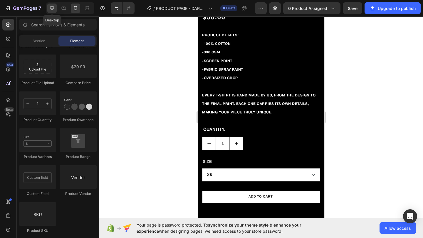
click at [53, 8] on icon at bounding box center [52, 8] width 4 height 4
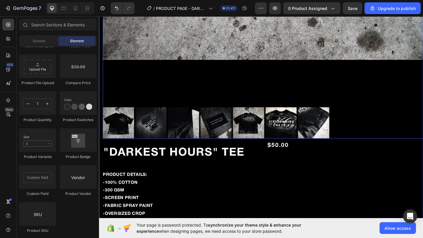
scroll to position [493, 0]
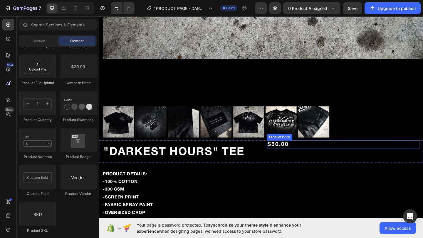
click at [300, 157] on div "$50.00" at bounding box center [365, 156] width 166 height 9
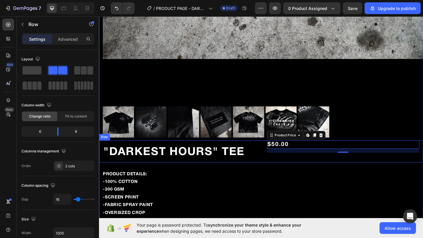
click at [277, 172] on div ""DARKEST HOURS" TEE Product Title $50.00 Product Price Edit content in Shopify …" at bounding box center [275, 164] width 352 height 24
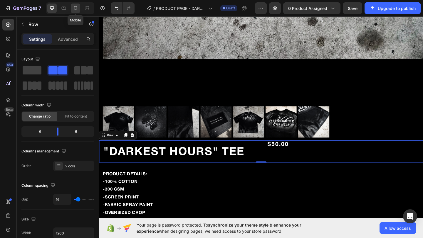
click at [75, 8] on icon at bounding box center [76, 8] width 6 height 6
type input "100%"
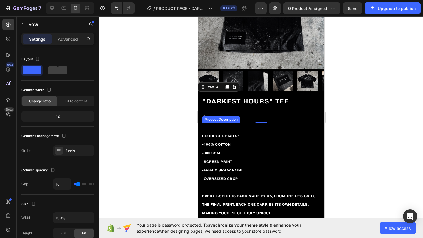
scroll to position [106, 0]
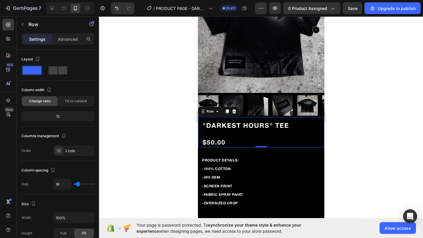
click at [201, 121] on div ""DARKEST HOURS" TEE Product Title" at bounding box center [261, 125] width 126 height 17
click at [58, 69] on span at bounding box center [62, 70] width 9 height 8
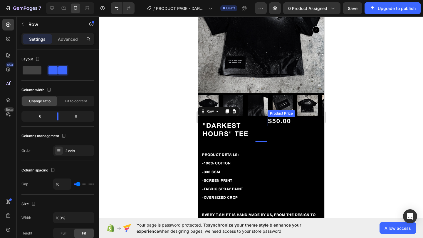
click at [286, 122] on div "$50.00" at bounding box center [293, 121] width 53 height 9
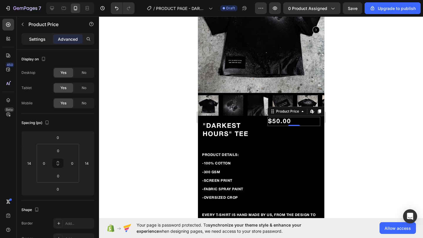
click at [36, 43] on div "Settings" at bounding box center [37, 38] width 29 height 9
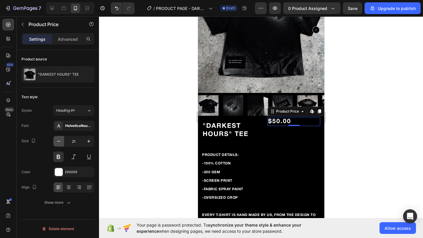
click at [60, 143] on icon "button" at bounding box center [59, 142] width 6 height 6
click at [116, 6] on icon "Undo/Redo" at bounding box center [117, 8] width 6 height 6
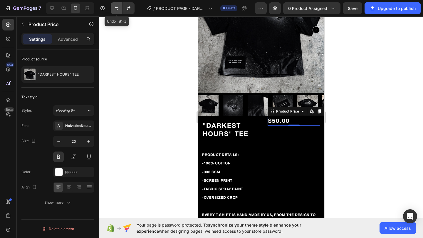
click at [116, 6] on icon "Undo/Redo" at bounding box center [117, 8] width 6 height 6
type input "21"
click at [116, 6] on icon "Undo/Redo" at bounding box center [117, 8] width 6 height 6
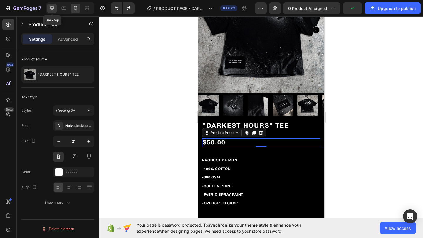
click at [56, 11] on div at bounding box center [51, 8] width 9 height 9
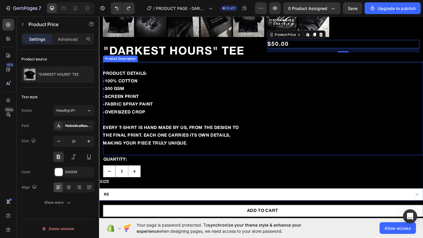
scroll to position [609, 0]
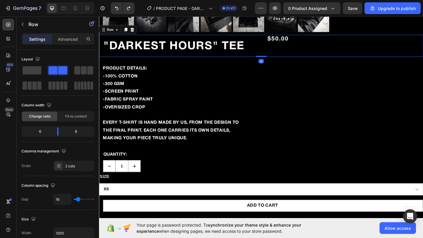
click at [271, 59] on div ""DARKEST HOURS" TEE Product Title $50.00 Product Price Product Price Row 0" at bounding box center [275, 48] width 352 height 24
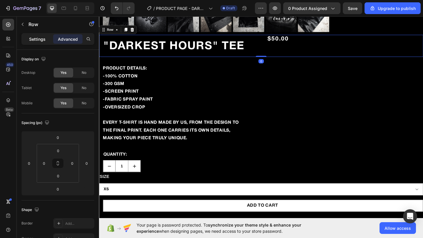
click at [37, 41] on p "Settings" at bounding box center [37, 39] width 16 height 6
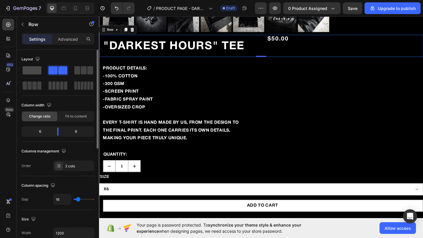
click at [24, 74] on span at bounding box center [32, 70] width 19 height 8
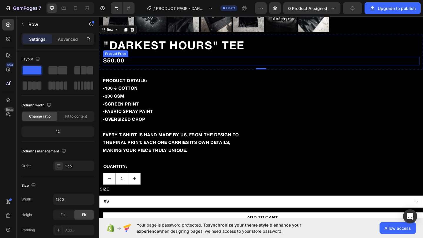
click at [143, 64] on div "$50.00" at bounding box center [275, 65] width 344 height 9
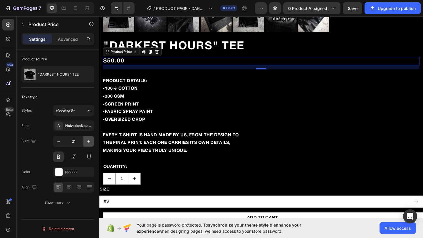
click at [90, 142] on icon "button" at bounding box center [89, 142] width 6 height 6
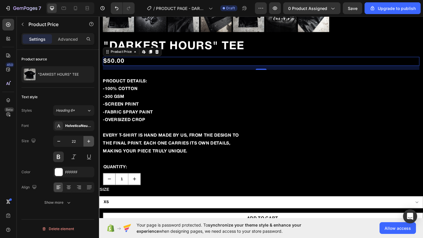
click at [90, 142] on icon "button" at bounding box center [89, 142] width 6 height 6
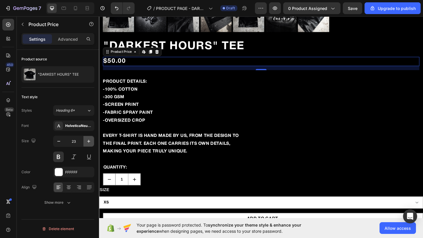
click at [90, 142] on icon "button" at bounding box center [89, 142] width 6 height 6
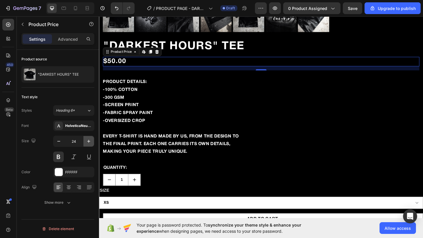
click at [90, 142] on icon "button" at bounding box center [89, 142] width 6 height 6
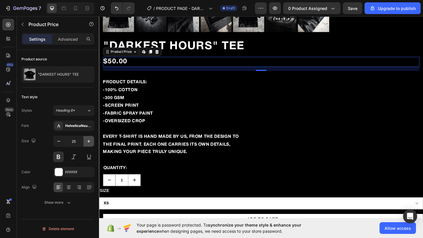
click at [90, 142] on icon "button" at bounding box center [89, 142] width 6 height 6
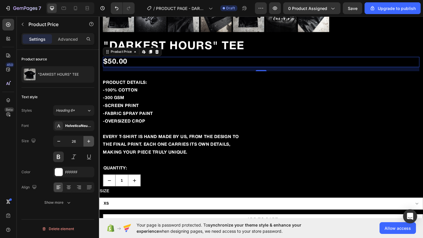
click at [90, 142] on icon "button" at bounding box center [89, 142] width 6 height 6
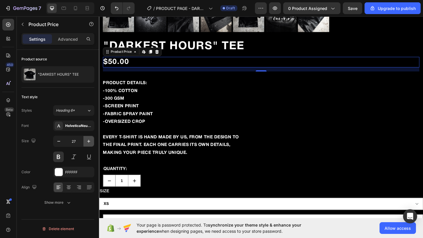
click at [90, 142] on icon "button" at bounding box center [89, 142] width 6 height 6
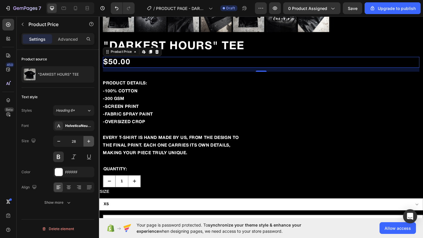
click at [90, 142] on icon "button" at bounding box center [89, 142] width 6 height 6
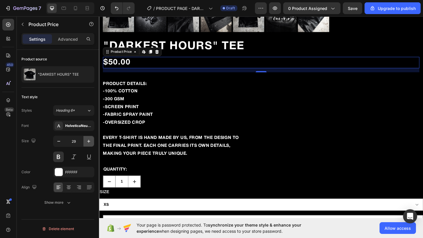
click at [90, 142] on icon "button" at bounding box center [89, 142] width 6 height 6
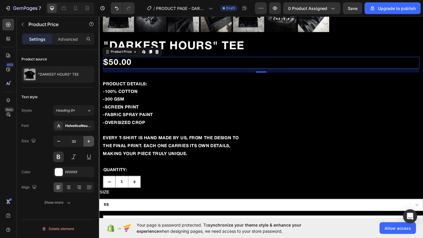
click at [90, 142] on icon "button" at bounding box center [89, 142] width 6 height 6
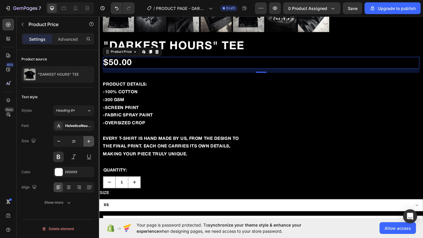
click at [90, 142] on icon "button" at bounding box center [89, 142] width 6 height 6
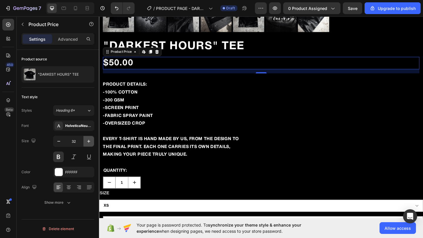
click at [90, 142] on icon "button" at bounding box center [89, 142] width 6 height 6
type input "33"
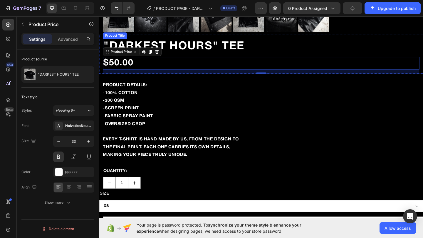
click at [266, 47] on h1 ""DARKEST HOURS" TEE" at bounding box center [277, 49] width 348 height 17
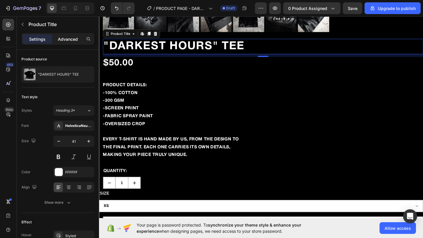
click at [63, 39] on p "Advanced" at bounding box center [68, 39] width 20 height 6
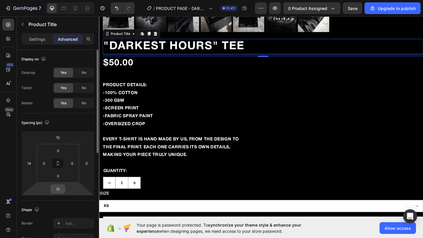
click at [57, 191] on input "10" at bounding box center [58, 189] width 12 height 9
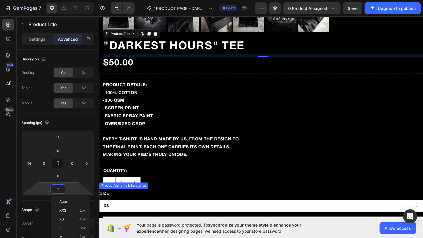
type input "15"
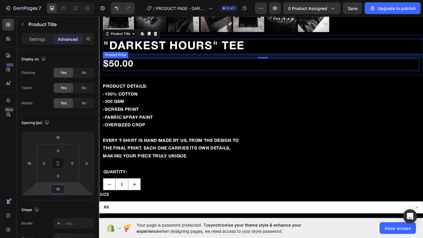
click at [137, 69] on div "$50.00" at bounding box center [275, 69] width 344 height 14
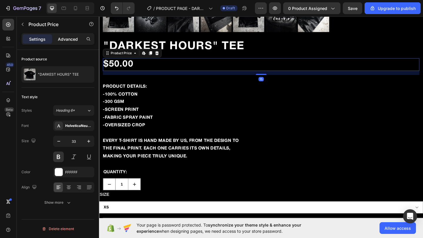
click at [68, 38] on p "Advanced" at bounding box center [68, 39] width 20 height 6
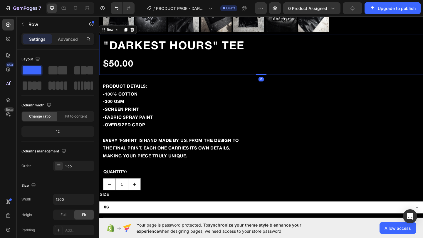
click at [309, 39] on div ""DARKEST HOURS" TEE Product Title $50.00 Product Price Product Price" at bounding box center [275, 58] width 352 height 44
click at [68, 39] on p "Advanced" at bounding box center [68, 39] width 20 height 6
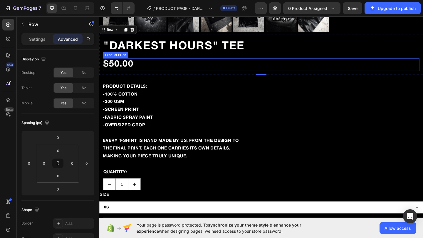
click at [149, 68] on div "$50.00" at bounding box center [275, 69] width 344 height 14
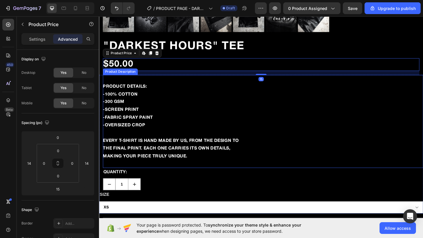
click at [162, 86] on div "PRODUCT DETAILS: -100% COTTON -300 GSM -SCREEN PRINT -FABRIC SPRAY PAINT -OVERS…" at bounding box center [277, 131] width 348 height 102
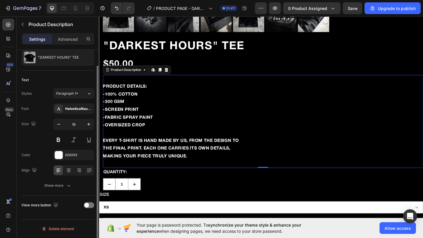
scroll to position [0, 0]
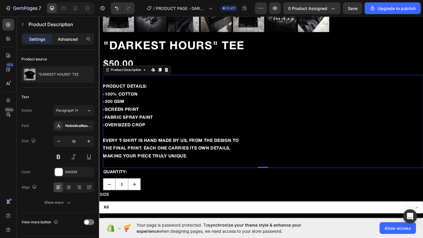
click at [64, 39] on p "Advanced" at bounding box center [68, 39] width 20 height 6
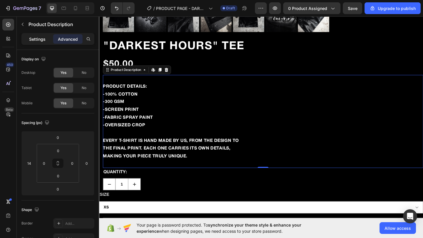
click at [31, 42] on div "Settings" at bounding box center [37, 38] width 29 height 9
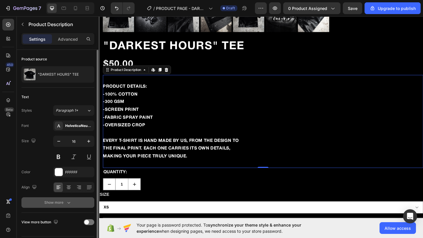
click at [63, 200] on div "Show more" at bounding box center [57, 203] width 27 height 6
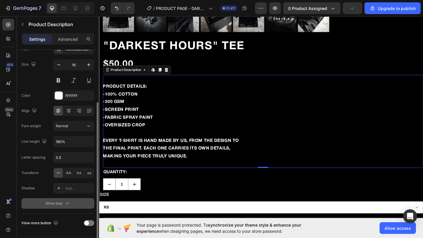
scroll to position [95, 0]
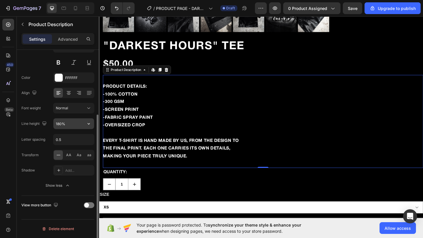
click at [70, 127] on input "180%" at bounding box center [73, 124] width 41 height 11
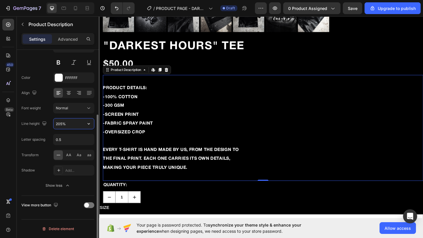
type input "206%"
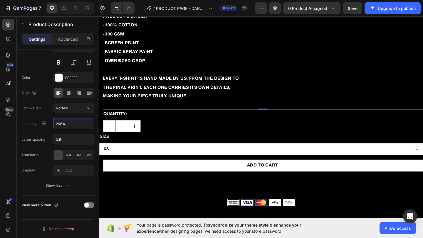
scroll to position [690, 0]
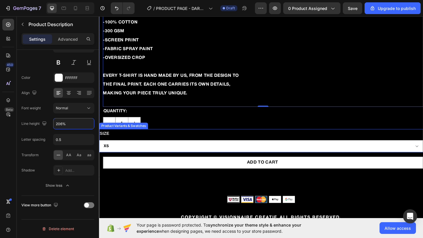
click at [167, 147] on div "size XS S M L XL" at bounding box center [275, 151] width 352 height 25
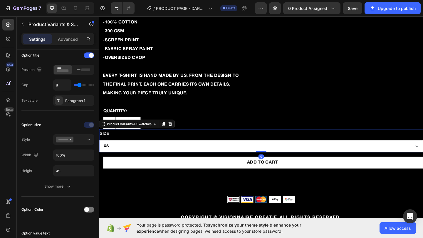
scroll to position [0, 0]
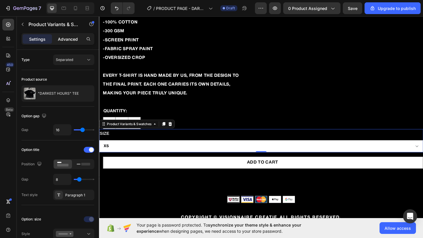
click at [64, 34] on div "Advanced" at bounding box center [67, 38] width 29 height 9
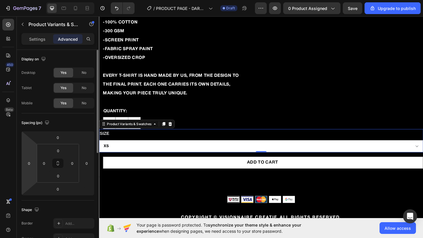
click at [35, 168] on div "0" at bounding box center [29, 163] width 12 height 9
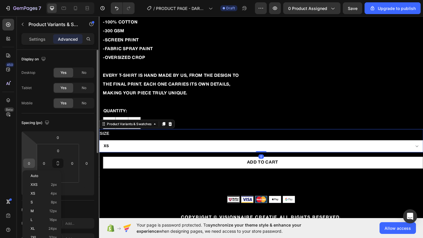
click at [30, 166] on input "0" at bounding box center [29, 163] width 9 height 9
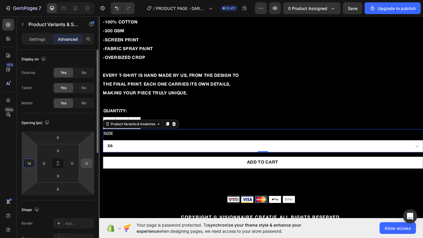
type input "14"
click at [88, 164] on input "0" at bounding box center [86, 163] width 9 height 9
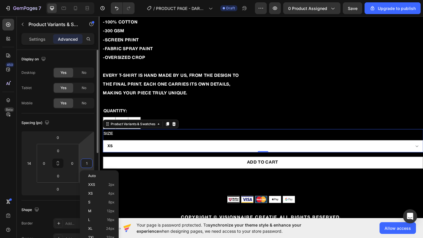
type input "14"
